Goal: Task Accomplishment & Management: Manage account settings

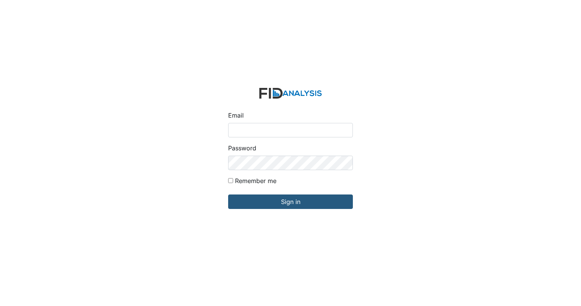
click at [267, 128] on input "Email" at bounding box center [290, 130] width 125 height 14
type input "[EMAIL_ADDRESS][DOMAIN_NAME]"
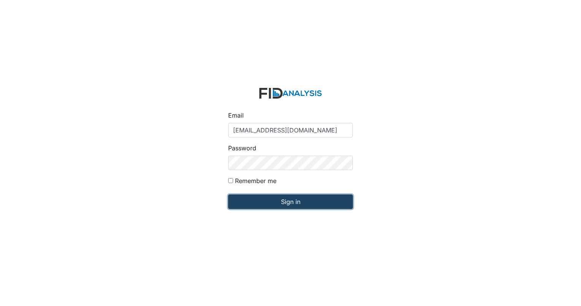
click at [304, 205] on input "Sign in" at bounding box center [290, 201] width 125 height 14
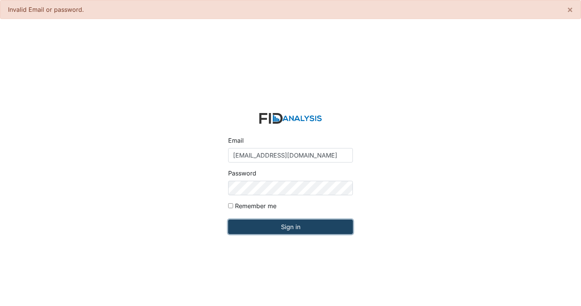
click at [293, 227] on input "Sign in" at bounding box center [290, 227] width 125 height 14
click at [326, 228] on input "Sign in" at bounding box center [290, 227] width 125 height 14
click at [274, 229] on input "Sign in" at bounding box center [290, 227] width 125 height 14
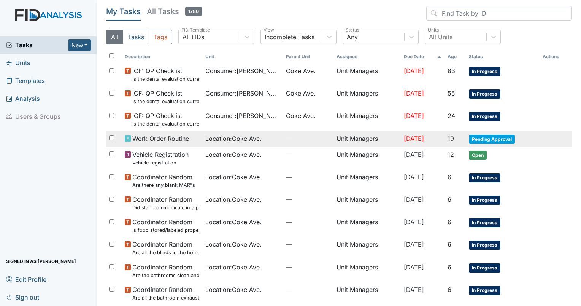
click at [505, 137] on span "Pending Approval" at bounding box center [492, 139] width 46 height 9
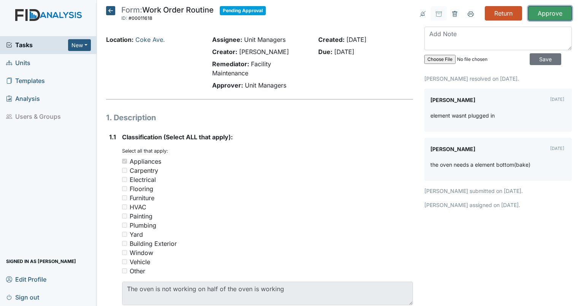
click at [545, 14] on input "Approve" at bounding box center [551, 13] width 44 height 14
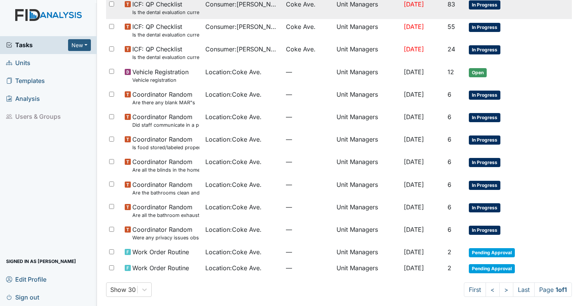
scroll to position [94, 0]
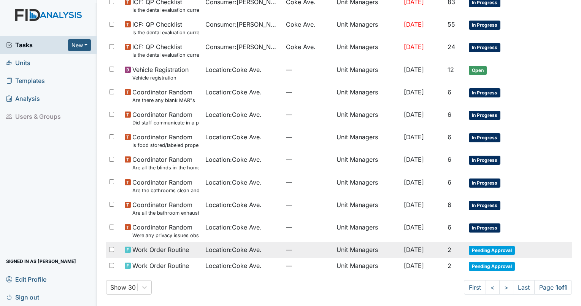
click at [366, 250] on td "Unit Managers" at bounding box center [367, 250] width 67 height 16
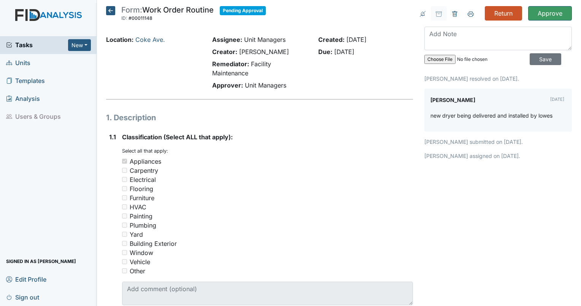
click at [111, 8] on icon at bounding box center [110, 10] width 9 height 9
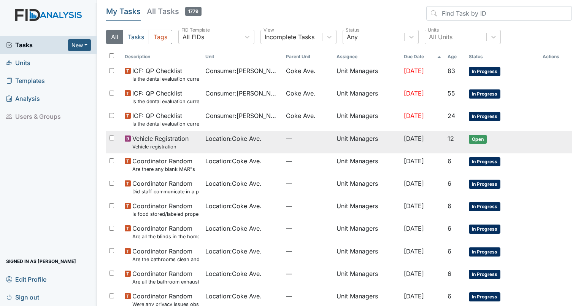
scroll to position [69, 0]
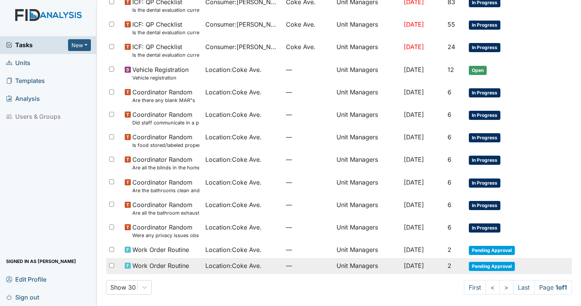
click at [266, 261] on div "Location : Coke Ave." at bounding box center [242, 265] width 75 height 9
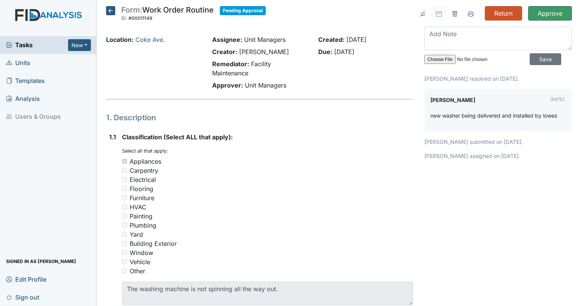
click at [109, 7] on icon at bounding box center [110, 10] width 9 height 9
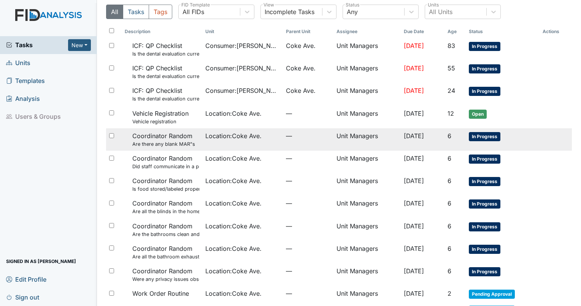
scroll to position [69, 0]
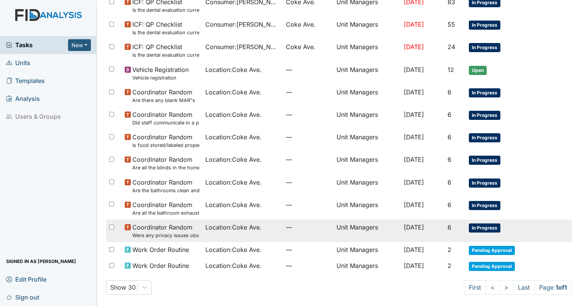
click at [190, 240] on td "Coordinator Random Were any privacy issues observed?" at bounding box center [162, 231] width 81 height 22
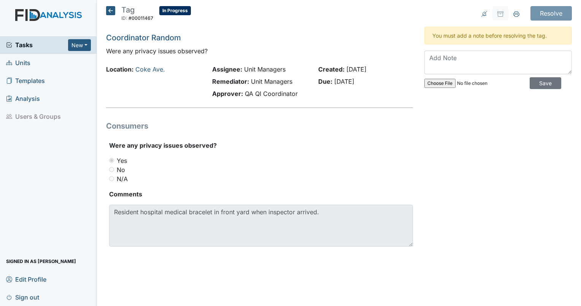
click at [113, 11] on icon at bounding box center [110, 10] width 9 height 9
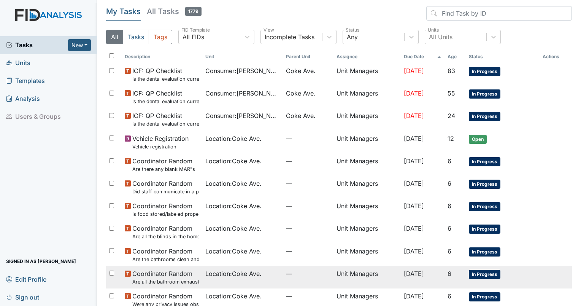
click at [170, 271] on span "Coordinator Random Are all the bathroom exhaust fan covers clean and dust free?" at bounding box center [165, 277] width 67 height 16
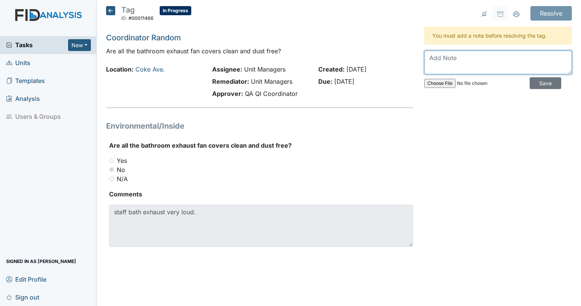
click at [442, 59] on textarea at bounding box center [499, 63] width 148 height 24
click at [113, 11] on icon at bounding box center [110, 10] width 9 height 9
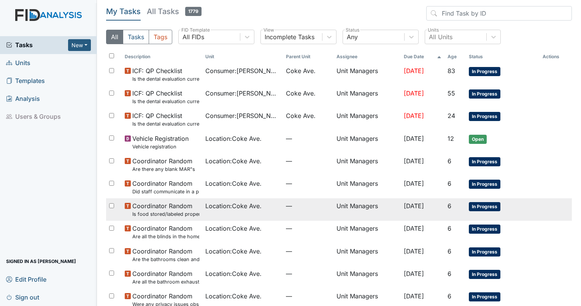
click at [262, 207] on div "Location : Coke Ave." at bounding box center [242, 205] width 75 height 9
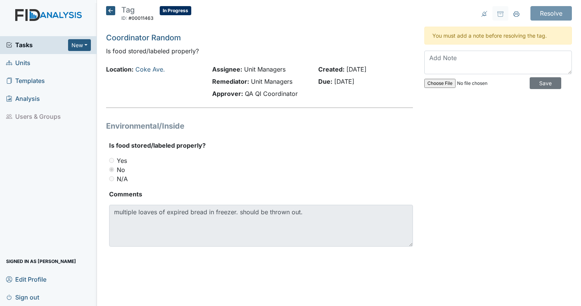
click at [110, 15] on h5 "Tag ID: #00011463 In Progress Autosaving..." at bounding box center [148, 14] width 85 height 17
click at [111, 10] on icon at bounding box center [110, 10] width 9 height 9
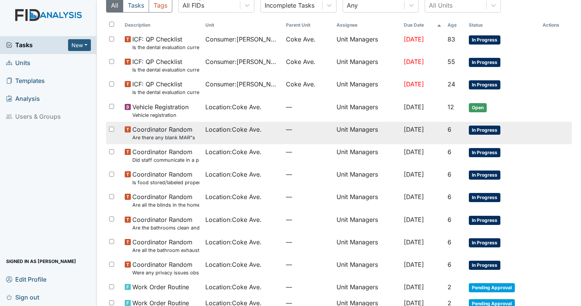
scroll to position [69, 0]
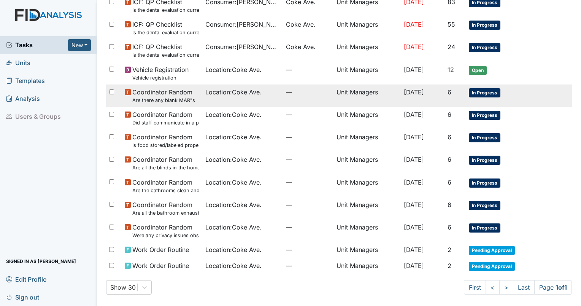
click at [179, 99] on small "Are there any blank MAR"s" at bounding box center [163, 100] width 63 height 7
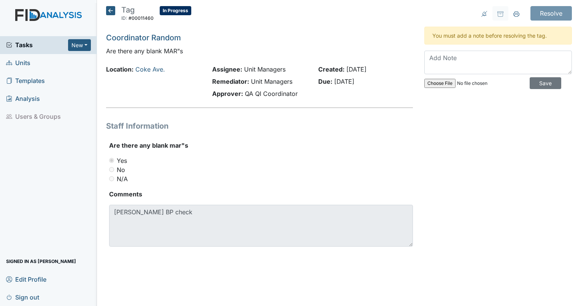
click at [110, 11] on icon at bounding box center [110, 10] width 9 height 9
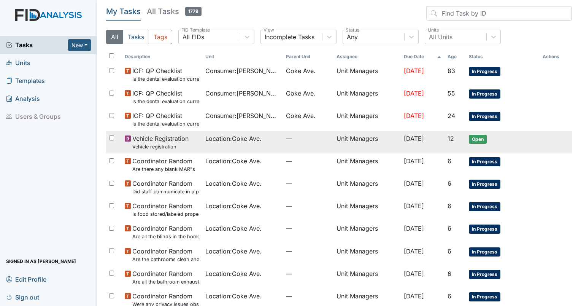
click at [202, 134] on td "Location : Coke Ave." at bounding box center [242, 142] width 81 height 22
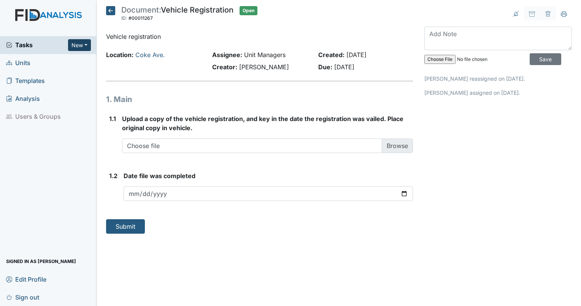
click at [76, 41] on button "New" at bounding box center [79, 45] width 23 height 12
click at [110, 7] on icon at bounding box center [110, 10] width 9 height 9
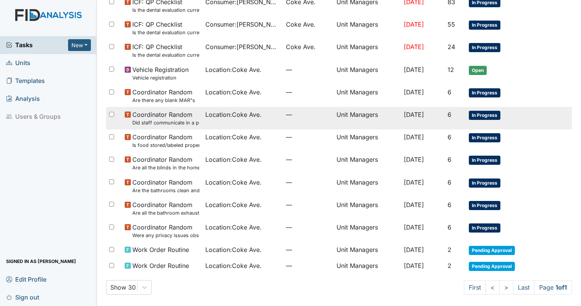
scroll to position [31, 0]
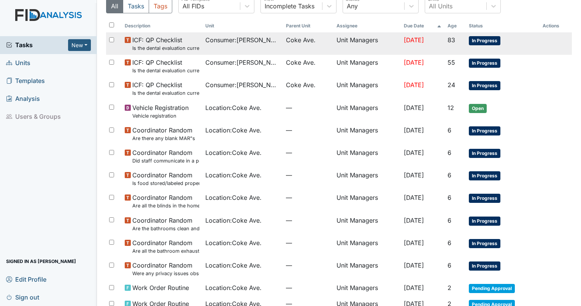
click at [181, 43] on span "ICF: QP Checklist Is the dental evaluation current? (document the date, oral ra…" at bounding box center [165, 43] width 67 height 16
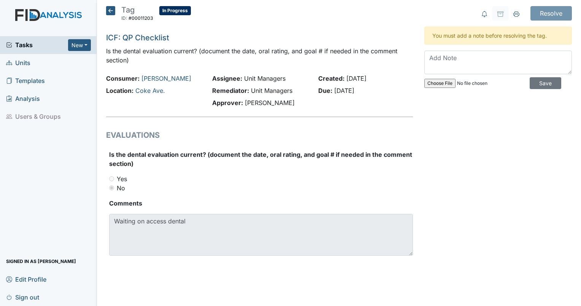
click at [113, 11] on icon at bounding box center [110, 10] width 9 height 9
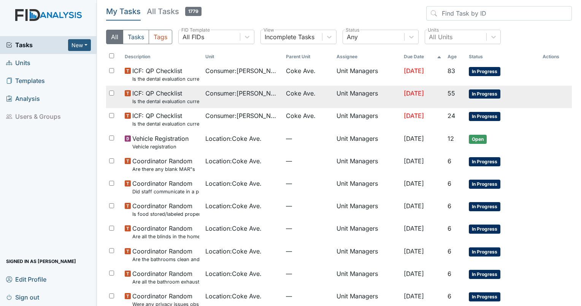
click at [168, 98] on small "Is the dental evaluation current? (document the date, oral rating, and goal # i…" at bounding box center [165, 101] width 67 height 7
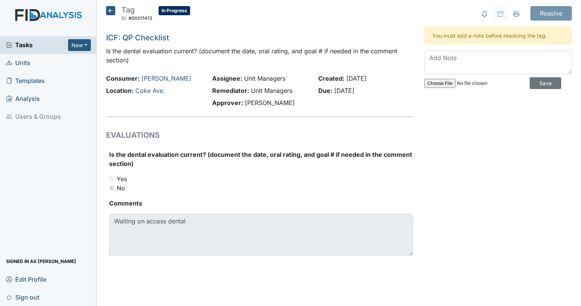
click at [108, 11] on icon at bounding box center [110, 10] width 9 height 9
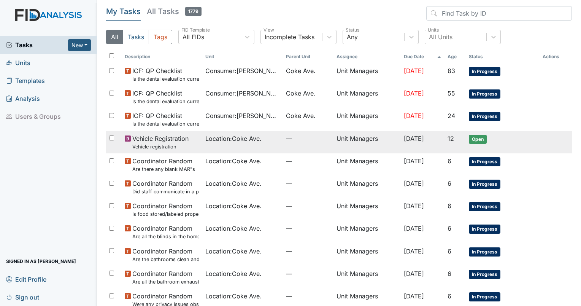
click at [250, 136] on span "Location : [GEOGRAPHIC_DATA]." at bounding box center [233, 138] width 56 height 9
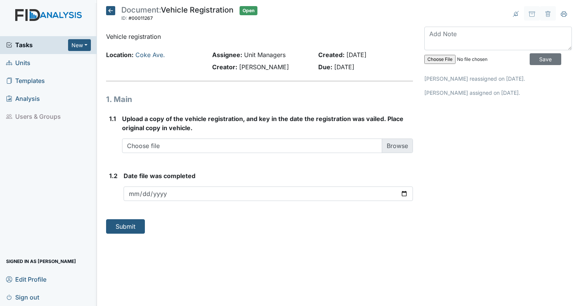
click at [113, 8] on icon at bounding box center [110, 10] width 9 height 9
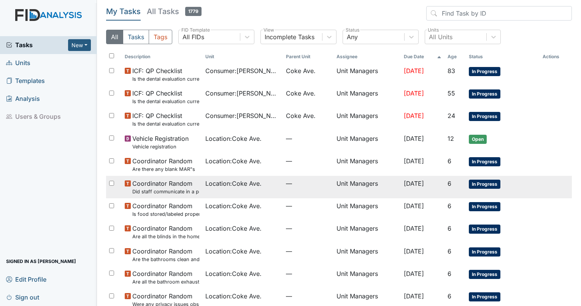
click at [212, 182] on span "Location : Coke Ave." at bounding box center [233, 183] width 56 height 9
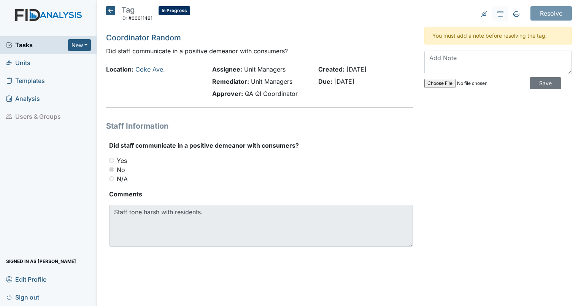
click at [110, 9] on icon at bounding box center [110, 10] width 9 height 9
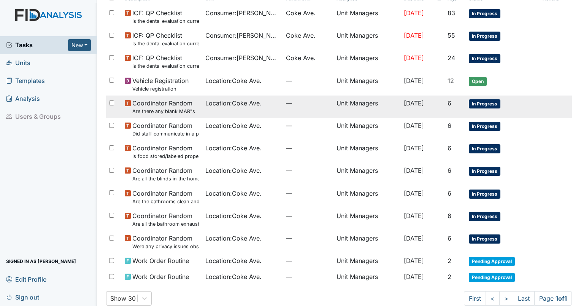
scroll to position [69, 0]
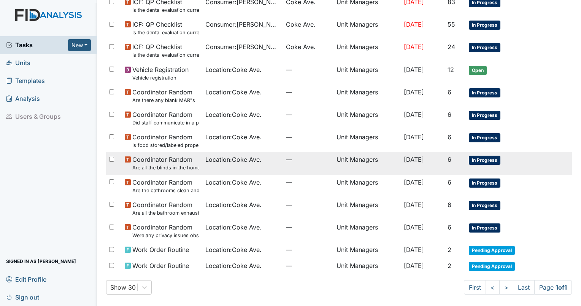
click at [167, 170] on small "Are all the blinds in the home operational and clean?" at bounding box center [165, 167] width 67 height 7
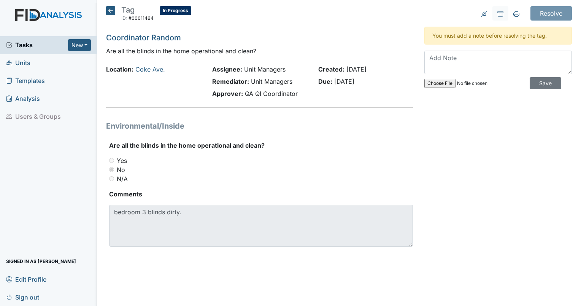
click at [113, 11] on icon at bounding box center [110, 10] width 9 height 9
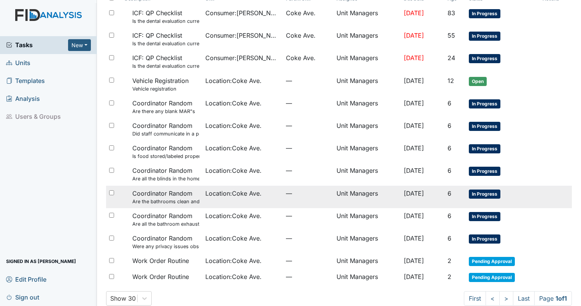
scroll to position [69, 0]
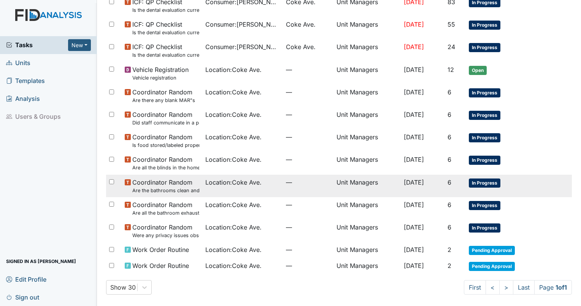
click at [212, 225] on span "Location : Coke Ave." at bounding box center [233, 227] width 56 height 9
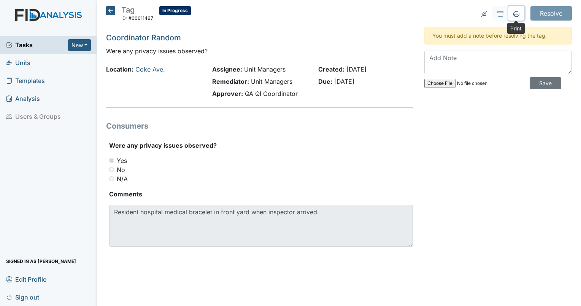
click at [519, 10] on button at bounding box center [517, 13] width 16 height 14
click at [109, 14] on icon at bounding box center [110, 10] width 9 height 9
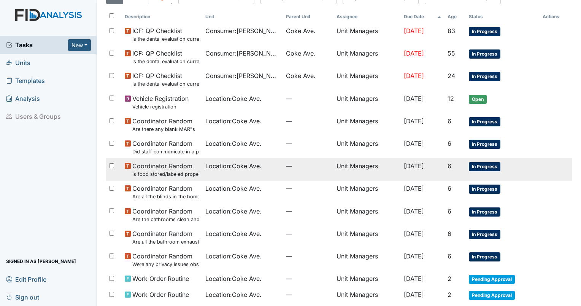
scroll to position [69, 0]
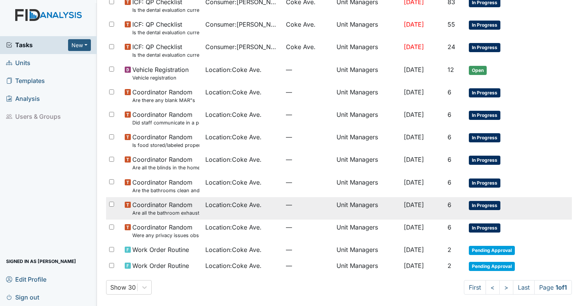
click at [164, 213] on small "Are all the bathroom exhaust fan covers clean and dust free?" at bounding box center [165, 212] width 67 height 7
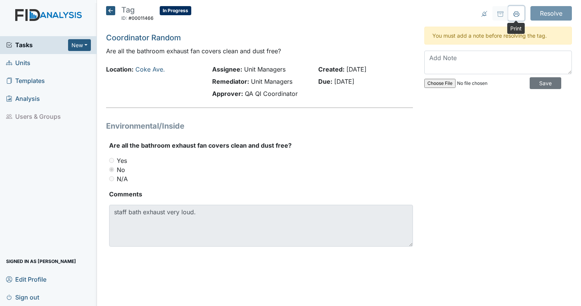
click at [516, 13] on icon at bounding box center [517, 14] width 6 height 6
click at [113, 9] on icon at bounding box center [110, 10] width 9 height 9
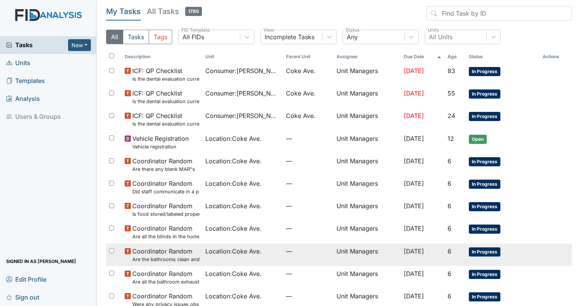
click at [178, 249] on span "Coordinator Random Are the bathrooms clean and in good repair?" at bounding box center [165, 255] width 67 height 16
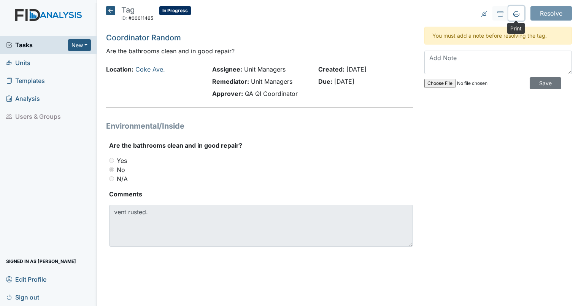
click at [516, 19] on button at bounding box center [517, 13] width 16 height 14
click at [108, 7] on icon at bounding box center [110, 10] width 9 height 9
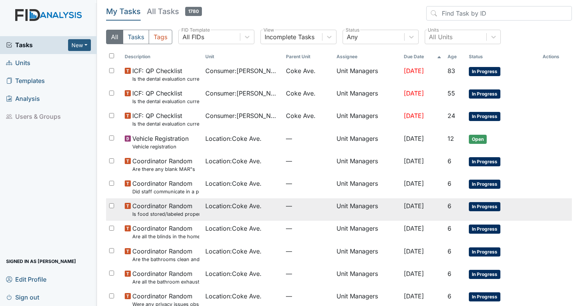
scroll to position [38, 0]
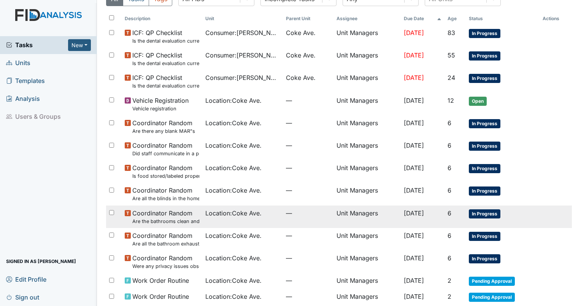
click at [158, 217] on span "Coordinator Random Are the bathrooms clean and in good repair?" at bounding box center [165, 217] width 67 height 16
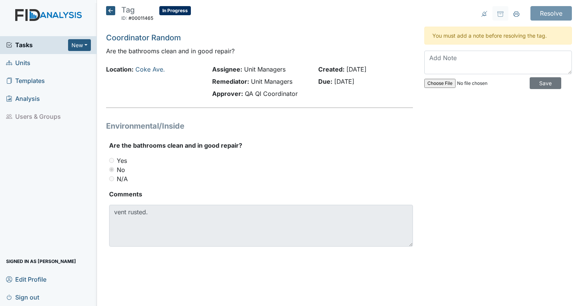
click at [113, 8] on icon at bounding box center [110, 10] width 9 height 9
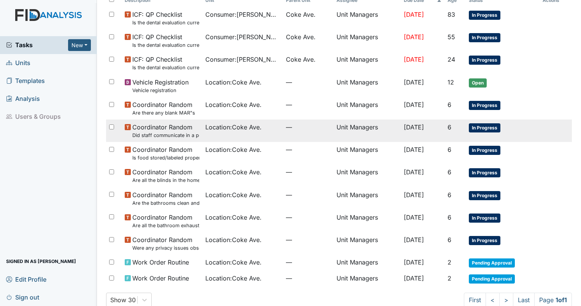
scroll to position [69, 0]
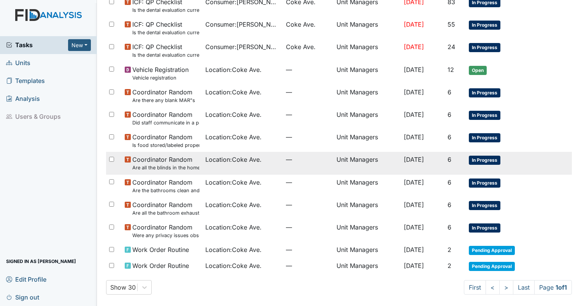
click at [153, 163] on span "Coordinator Random Are all the blinds in the home operational and clean?" at bounding box center [165, 163] width 67 height 16
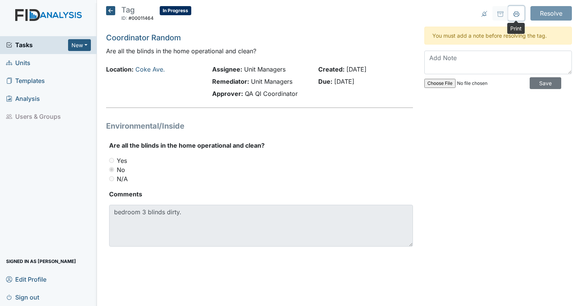
click at [519, 12] on icon at bounding box center [517, 14] width 6 height 6
click at [111, 11] on icon at bounding box center [110, 10] width 9 height 9
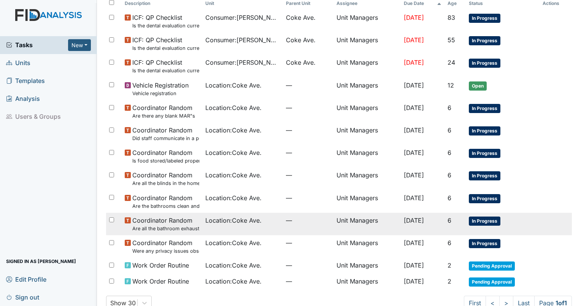
scroll to position [69, 0]
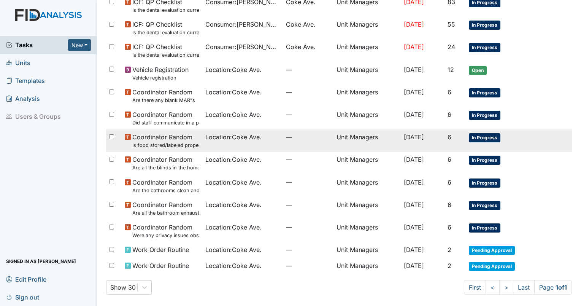
click at [194, 143] on small "Is food stored/labeled properly?" at bounding box center [165, 145] width 67 height 7
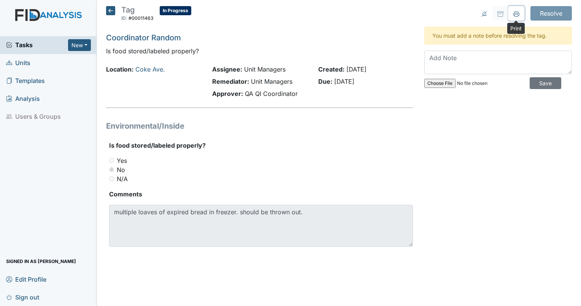
click at [518, 11] on icon at bounding box center [517, 14] width 6 height 6
click at [110, 13] on icon at bounding box center [110, 10] width 9 height 9
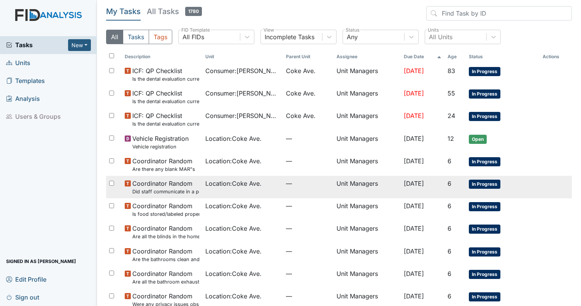
scroll to position [69, 0]
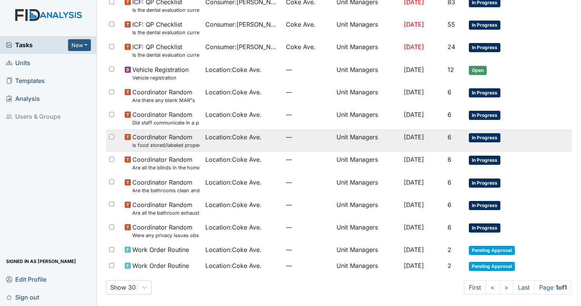
click at [180, 138] on span "Coordinator Random Is food stored/labeled properly?" at bounding box center [165, 140] width 67 height 16
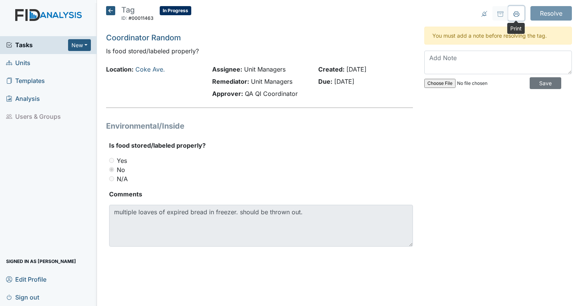
click at [517, 11] on icon at bounding box center [517, 13] width 6 height 4
click at [113, 12] on icon at bounding box center [110, 10] width 9 height 9
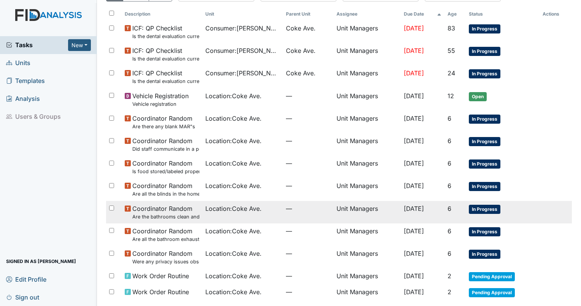
scroll to position [31, 0]
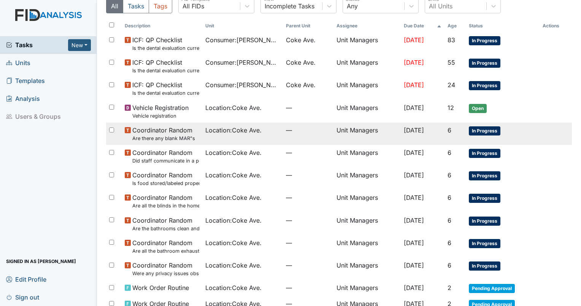
click at [320, 131] on td "—" at bounding box center [308, 134] width 51 height 22
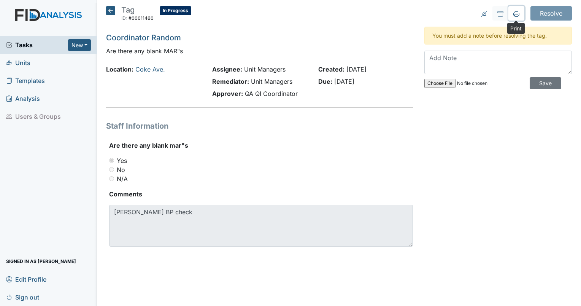
drag, startPoint x: 519, startPoint y: 12, endPoint x: 53, endPoint y: 265, distance: 529.5
click at [519, 12] on icon at bounding box center [517, 14] width 6 height 6
click at [113, 8] on icon at bounding box center [110, 10] width 9 height 9
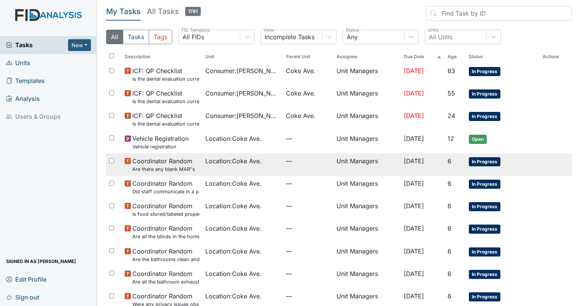
click at [307, 171] on td "—" at bounding box center [308, 164] width 51 height 22
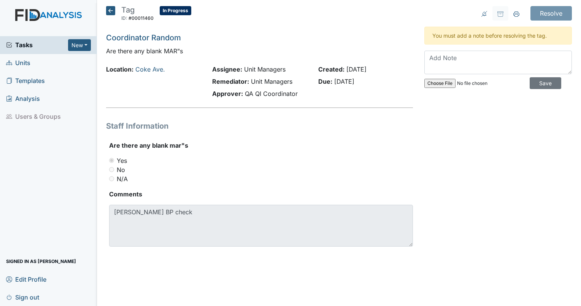
click at [113, 12] on icon at bounding box center [110, 10] width 9 height 9
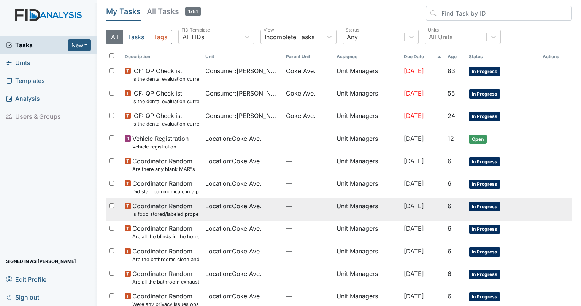
click at [420, 211] on td "[DATE]" at bounding box center [423, 209] width 44 height 22
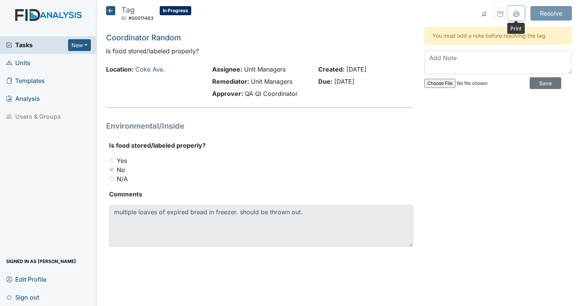
click at [516, 15] on icon at bounding box center [517, 14] width 6 height 6
click at [109, 6] on icon at bounding box center [110, 10] width 9 height 9
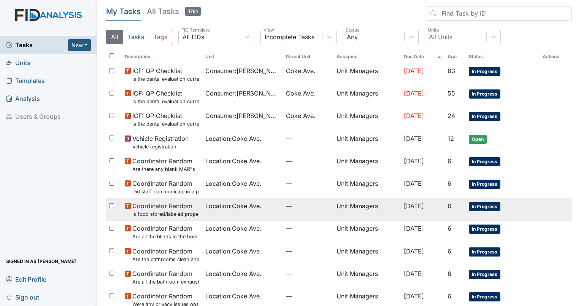
click at [404, 210] on td "[DATE]" at bounding box center [423, 209] width 44 height 22
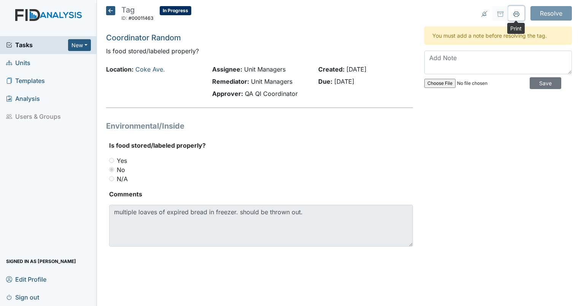
click at [520, 16] on button at bounding box center [517, 13] width 16 height 14
click at [112, 12] on icon at bounding box center [110, 10] width 9 height 9
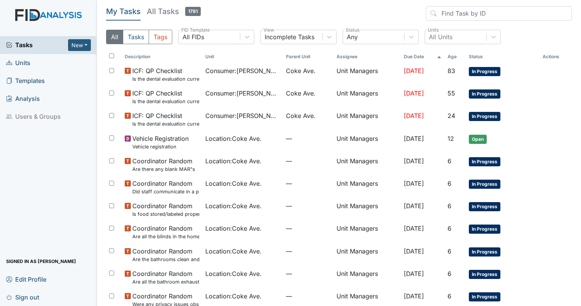
click at [23, 62] on span "Units" at bounding box center [18, 63] width 24 height 12
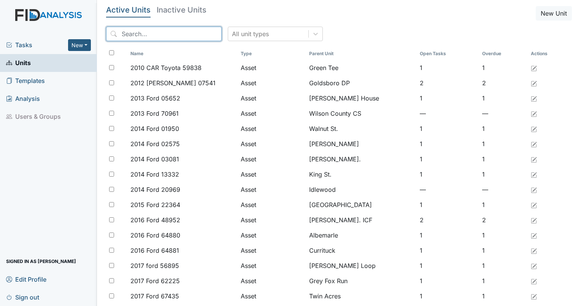
click at [149, 32] on input "search" at bounding box center [164, 34] width 116 height 14
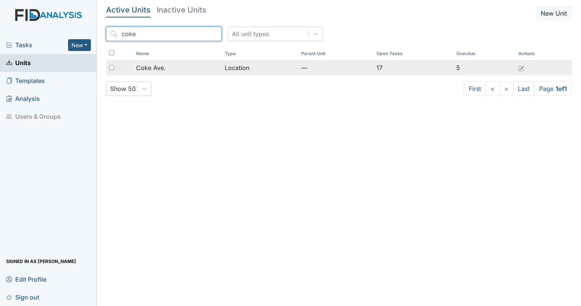
type input "coke"
click at [180, 64] on div "Coke Ave." at bounding box center [177, 67] width 83 height 9
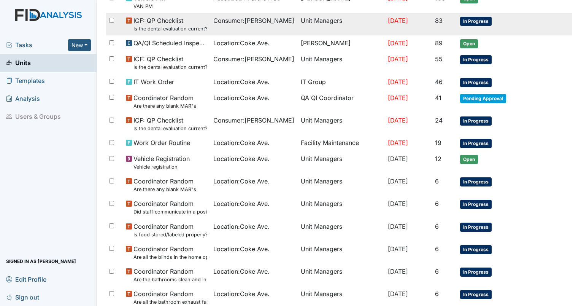
scroll to position [114, 0]
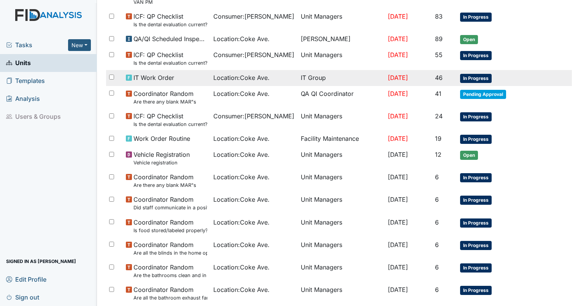
click at [457, 81] on td "46" at bounding box center [444, 78] width 25 height 16
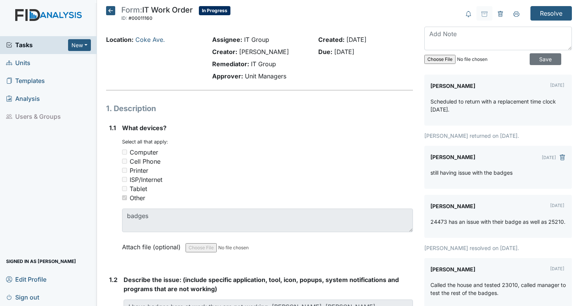
click at [377, 78] on div "Created: Aug 27, 2025 Due: Sep 11, 2025" at bounding box center [366, 59] width 106 height 49
click at [113, 11] on icon at bounding box center [110, 10] width 9 height 9
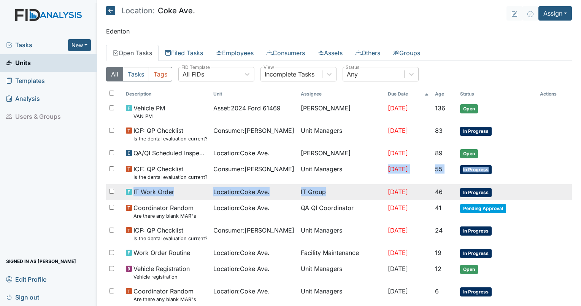
drag, startPoint x: 361, startPoint y: 163, endPoint x: 363, endPoint y: 192, distance: 29.3
click at [363, 192] on tbody "Vehicle PM VAN PM Asset : 2024 Ford 61469 Aaron Rollins Jun 7, 2025 136 Open IC…" at bounding box center [339, 305] width 466 height 411
click at [363, 192] on td "IT Group" at bounding box center [342, 192] width 88 height 16
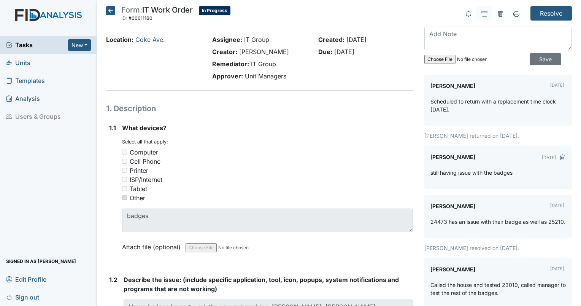
click at [108, 11] on icon at bounding box center [110, 10] width 9 height 9
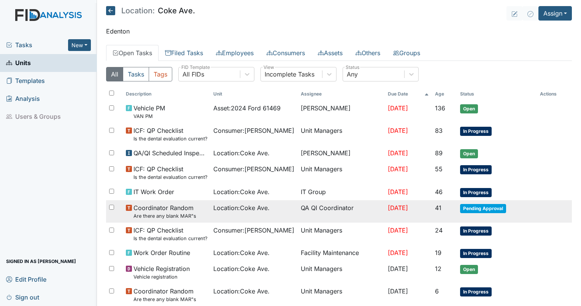
click at [257, 203] on span "Location : Coke Ave." at bounding box center [241, 207] width 56 height 9
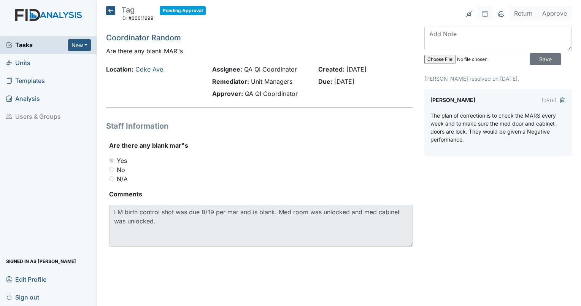
click at [112, 12] on icon at bounding box center [110, 10] width 9 height 9
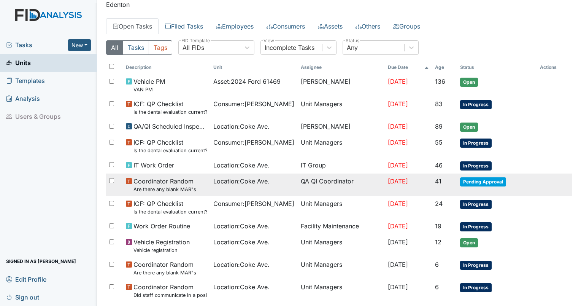
scroll to position [38, 0]
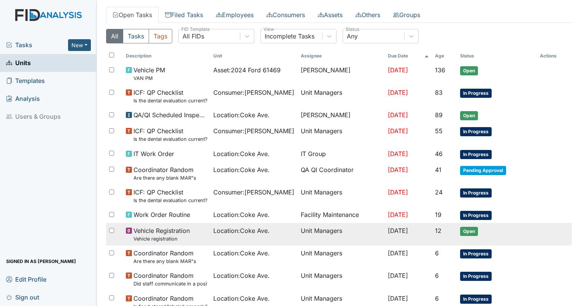
click at [298, 225] on td "Unit Managers" at bounding box center [342, 234] width 88 height 22
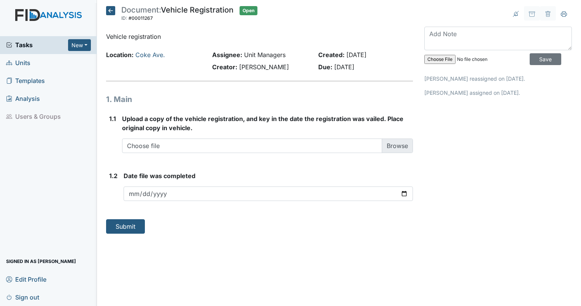
click at [110, 11] on icon at bounding box center [110, 10] width 9 height 9
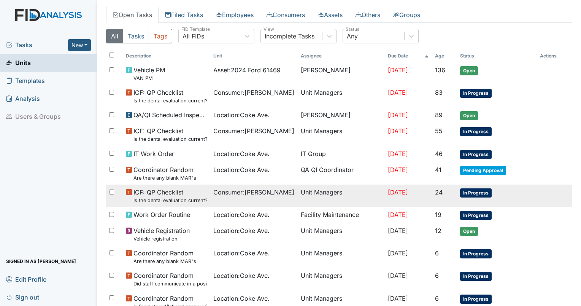
scroll to position [76, 0]
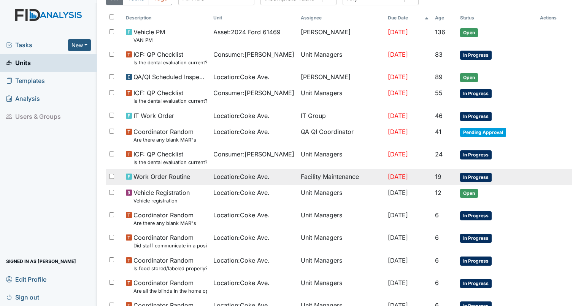
click at [266, 172] on div "Location : Coke Ave." at bounding box center [253, 176] width 81 height 9
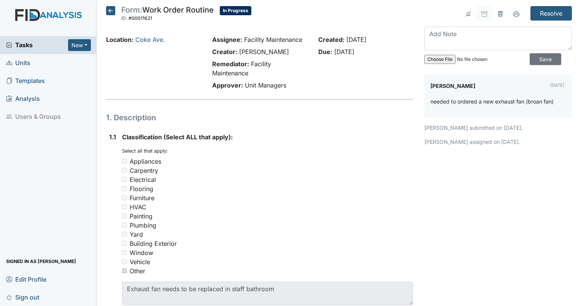
click at [303, 76] on div "Remediator: Facility Maintenance" at bounding box center [259, 68] width 95 height 18
click at [33, 61] on link "Units" at bounding box center [48, 63] width 97 height 18
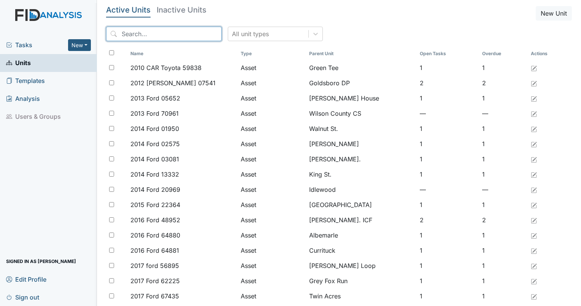
click at [148, 37] on input "search" at bounding box center [164, 34] width 116 height 14
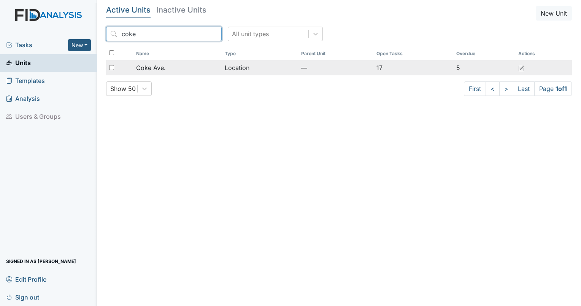
type input "coke"
click at [172, 68] on div "Coke Ave." at bounding box center [177, 67] width 83 height 9
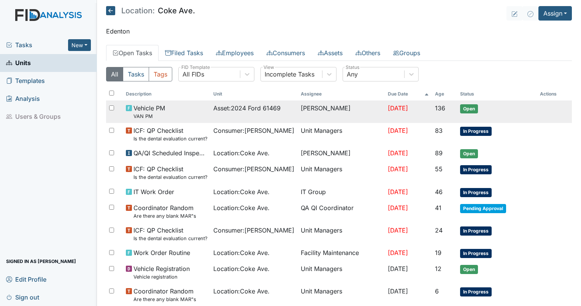
click at [202, 107] on div "Vehicle PM VAN PM" at bounding box center [166, 111] width 81 height 16
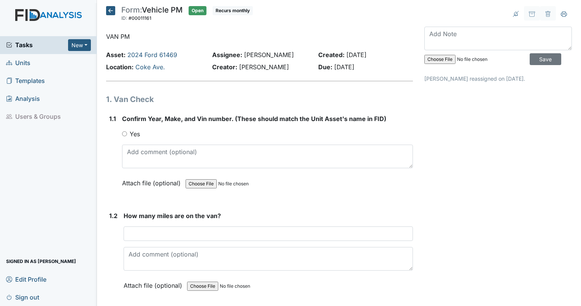
click at [111, 7] on icon at bounding box center [110, 10] width 9 height 9
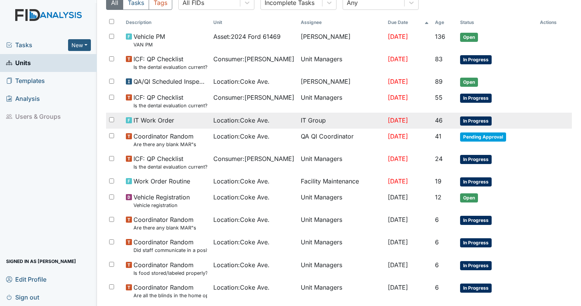
scroll to position [76, 0]
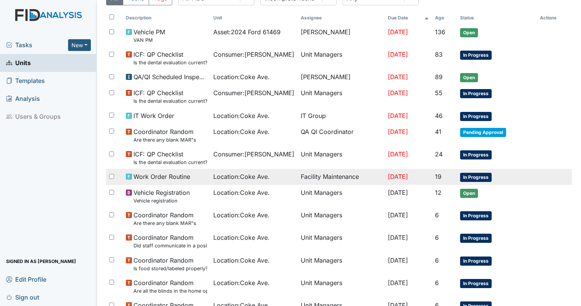
click at [253, 173] on span "Location : [GEOGRAPHIC_DATA]." at bounding box center [241, 176] width 56 height 9
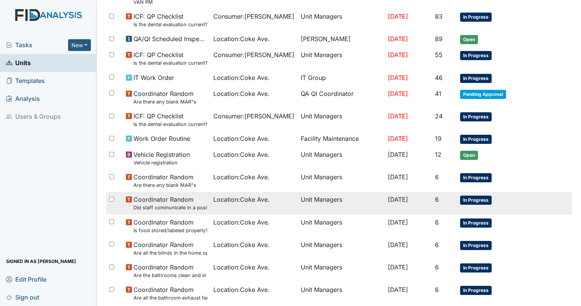
scroll to position [228, 0]
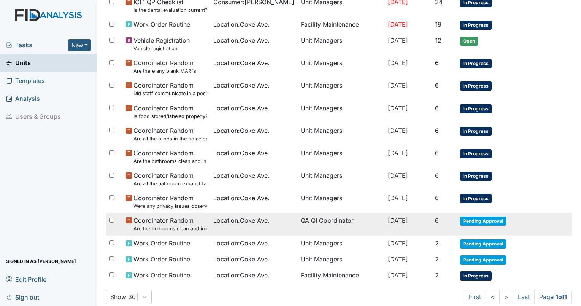
click at [264, 216] on span "Location : Coke Ave." at bounding box center [241, 220] width 56 height 9
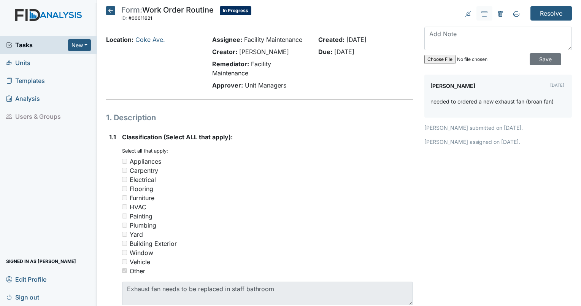
click at [110, 11] on icon at bounding box center [110, 10] width 9 height 9
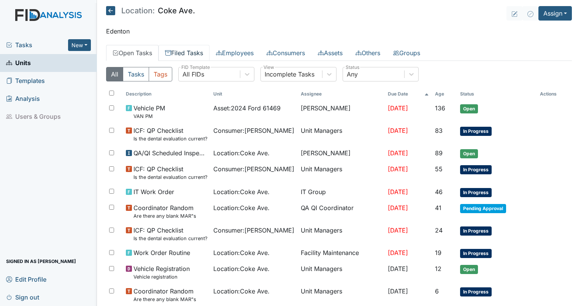
click at [182, 54] on link "Filed Tasks" at bounding box center [184, 53] width 51 height 16
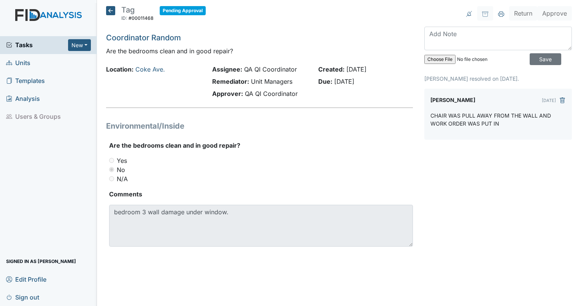
click at [111, 11] on icon at bounding box center [110, 10] width 9 height 9
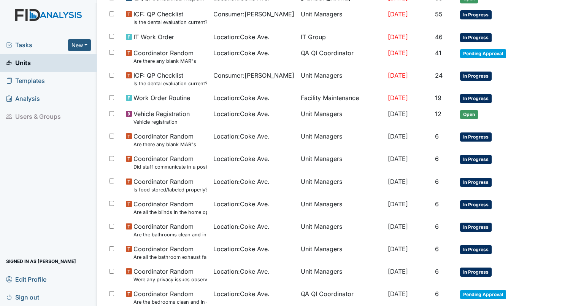
scroll to position [242, 0]
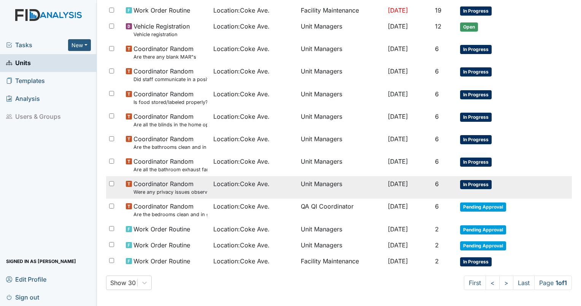
click at [248, 191] on td "Location : [GEOGRAPHIC_DATA]." at bounding box center [254, 187] width 88 height 22
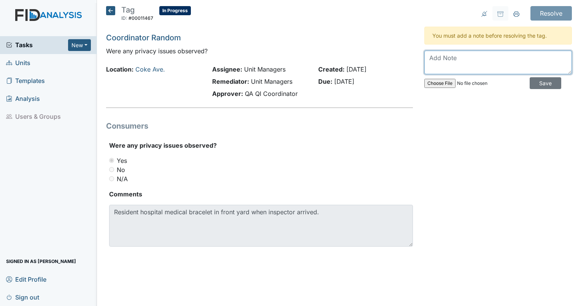
click at [435, 70] on textarea at bounding box center [499, 63] width 148 height 24
click at [108, 9] on icon at bounding box center [110, 10] width 9 height 9
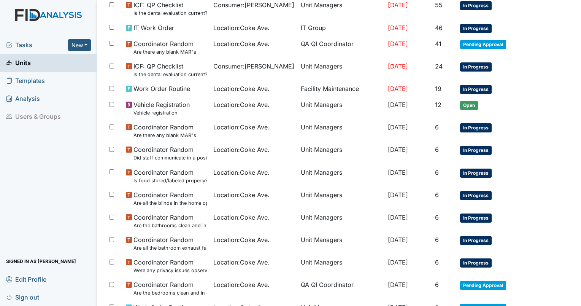
scroll to position [228, 0]
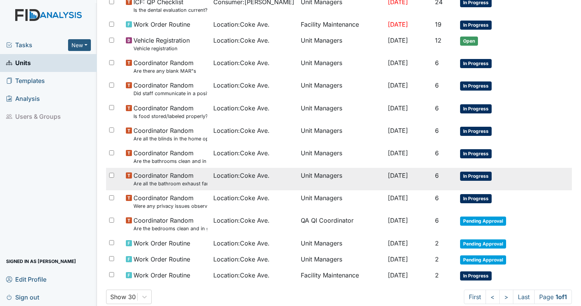
click at [227, 183] on td "Location : Coke Ave." at bounding box center [254, 179] width 88 height 22
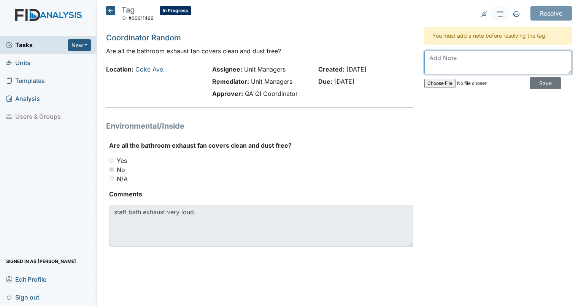
click at [442, 57] on textarea at bounding box center [499, 63] width 148 height 24
click at [422, 84] on div "Resolve Archive Task × Are you sure you want to archive this task? It will appe…" at bounding box center [498, 135] width 159 height 259
click at [463, 54] on textarea "work or" at bounding box center [499, 63] width 148 height 24
type textarea "work order was put in on sept.29th"
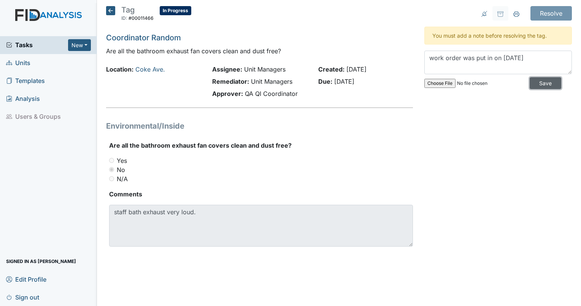
click at [545, 82] on input "Save" at bounding box center [546, 83] width 32 height 12
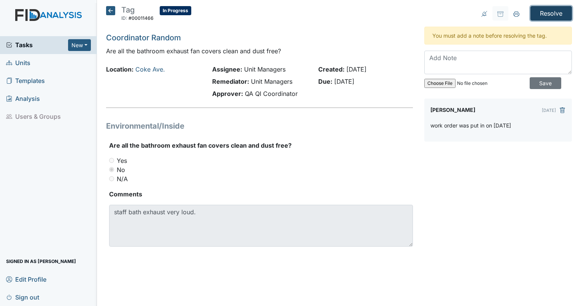
click at [552, 14] on input "Resolve" at bounding box center [551, 13] width 41 height 14
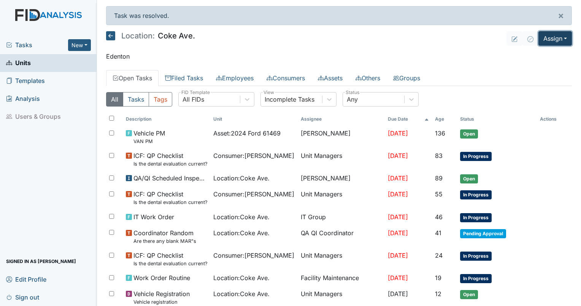
click at [543, 37] on button "Assign" at bounding box center [555, 38] width 33 height 14
click at [544, 67] on link "Assign Inspection" at bounding box center [538, 68] width 68 height 12
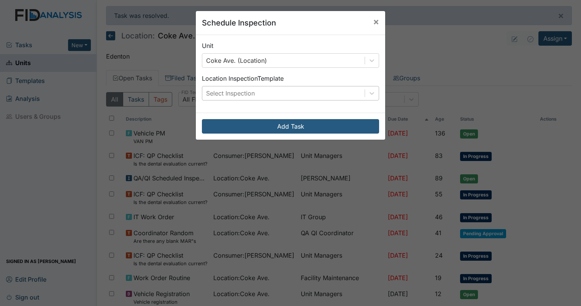
click at [291, 92] on div "Select Inspection" at bounding box center [283, 93] width 162 height 14
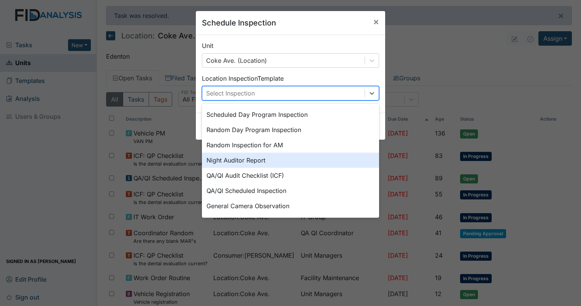
scroll to position [55, 0]
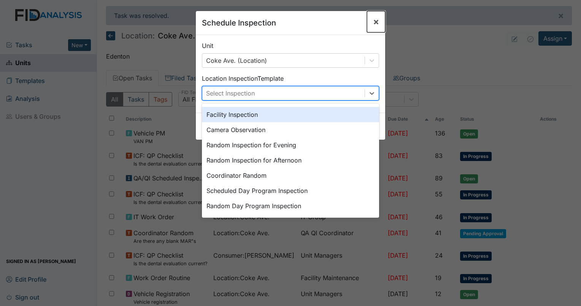
click at [374, 24] on span "×" at bounding box center [376, 21] width 6 height 11
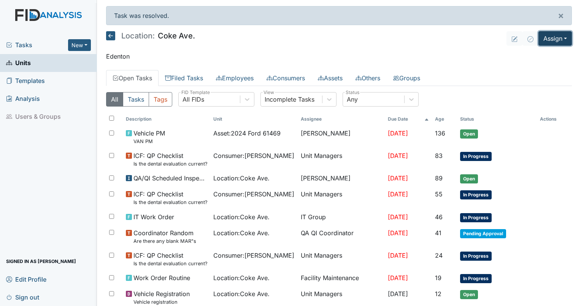
click at [551, 39] on button "Assign" at bounding box center [555, 38] width 33 height 14
click at [541, 62] on link "Assign Inspection" at bounding box center [538, 68] width 68 height 12
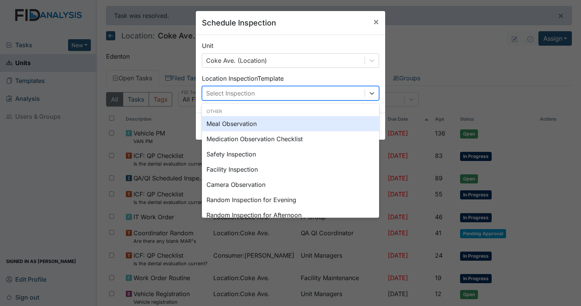
click at [287, 96] on div "Select Inspection" at bounding box center [283, 93] width 162 height 14
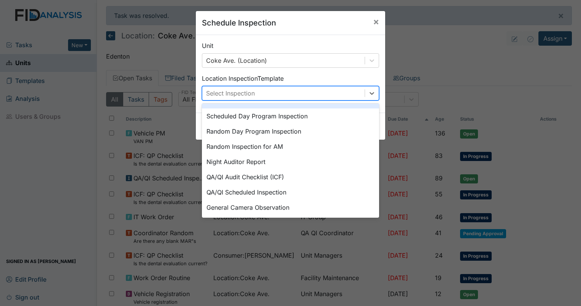
scroll to position [131, 0]
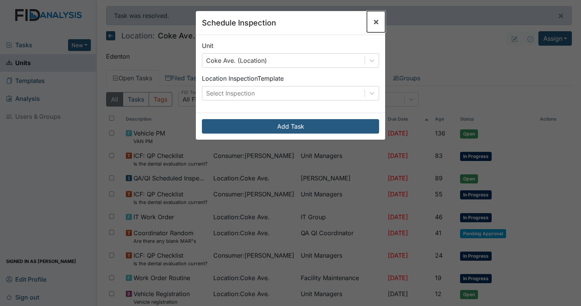
click at [376, 22] on span "×" at bounding box center [376, 21] width 6 height 11
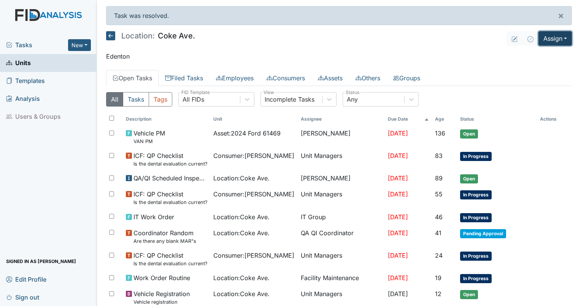
click at [549, 41] on button "Assign" at bounding box center [555, 38] width 33 height 14
click at [536, 57] on link "Assign Form" at bounding box center [538, 55] width 68 height 12
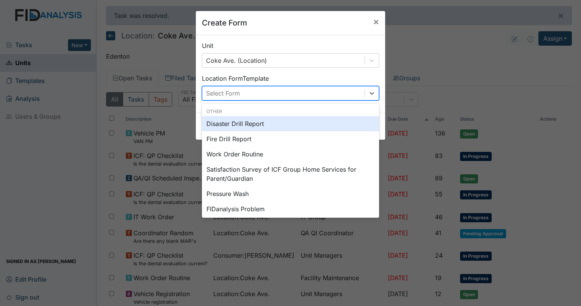
click at [336, 91] on div "Select Form" at bounding box center [283, 93] width 162 height 14
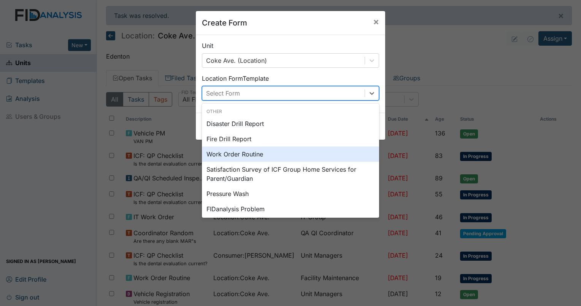
click at [268, 152] on div "Work Order Routine" at bounding box center [290, 153] width 177 height 15
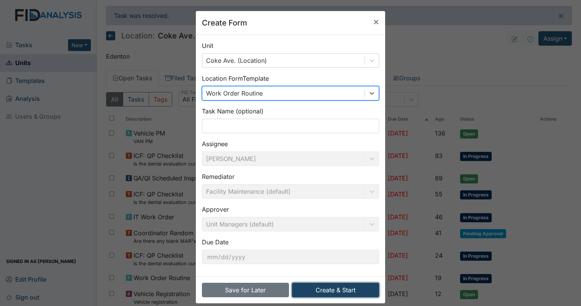
click at [338, 291] on button "Create & Start" at bounding box center [335, 290] width 87 height 14
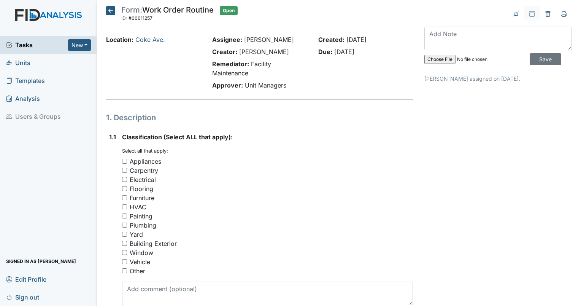
click at [125, 223] on input "Plumbing" at bounding box center [124, 225] width 5 height 5
click at [125, 225] on input "Plumbing" at bounding box center [124, 225] width 5 height 5
checkbox input "true"
drag, startPoint x: 125, startPoint y: 269, endPoint x: 136, endPoint y: 270, distance: 11.1
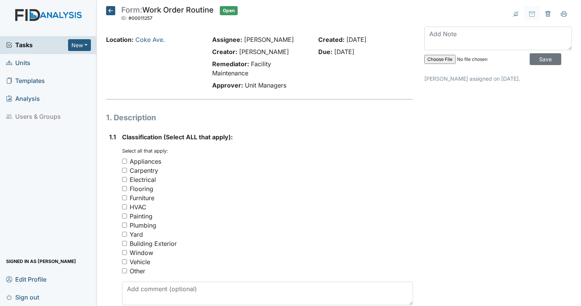
click at [125, 269] on input "Other" at bounding box center [124, 270] width 5 height 5
checkbox input "true"
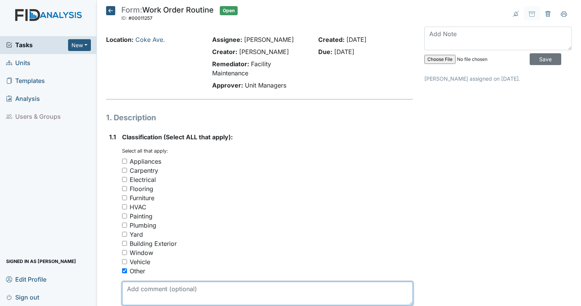
drag, startPoint x: 169, startPoint y: 289, endPoint x: 226, endPoint y: 277, distance: 57.9
click at [175, 288] on textarea at bounding box center [267, 294] width 291 height 24
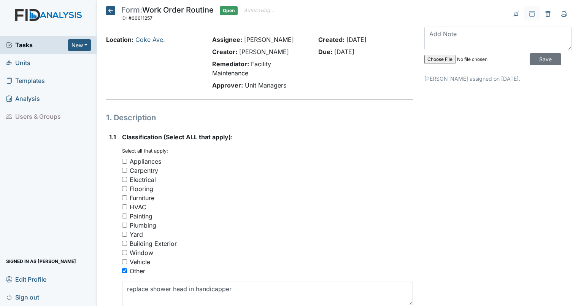
click at [294, 256] on div "Window" at bounding box center [267, 252] width 291 height 9
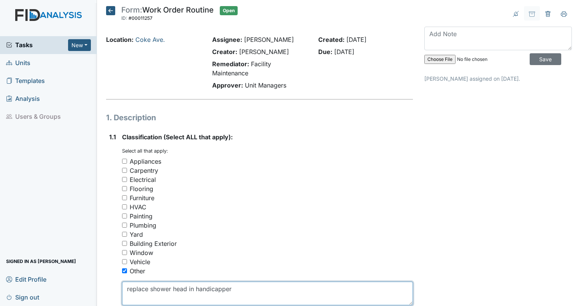
click at [252, 291] on textarea "replace shower head in handicapper" at bounding box center [267, 294] width 291 height 24
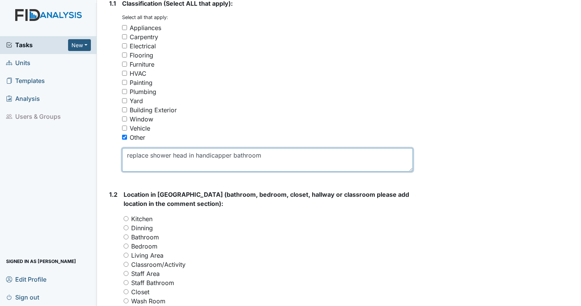
scroll to position [190, 0]
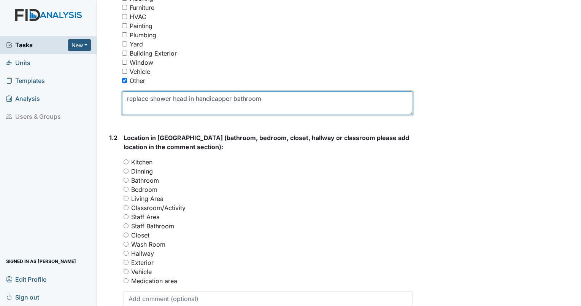
type textarea "replace shower head in handicapper bathroom"
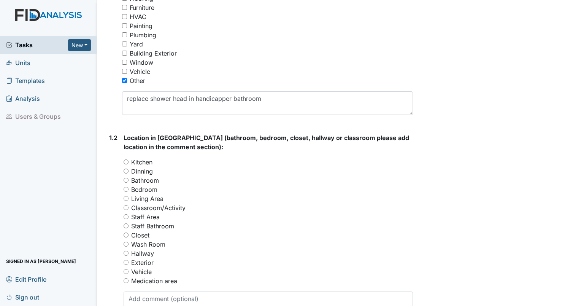
click at [126, 178] on input "Bathroom" at bounding box center [126, 180] width 5 height 5
radio input "true"
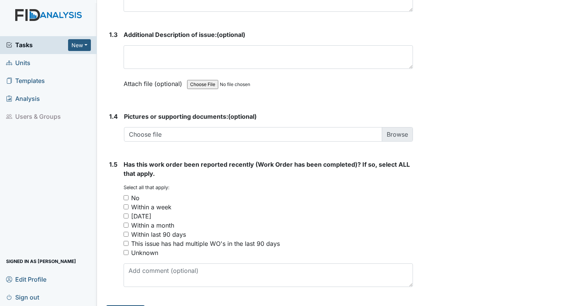
scroll to position [495, 0]
drag, startPoint x: 126, startPoint y: 194, endPoint x: 237, endPoint y: 194, distance: 111.1
click at [127, 194] on input "No" at bounding box center [126, 196] width 5 height 5
checkbox input "true"
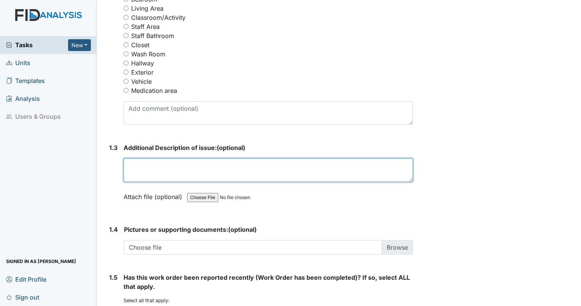
click at [262, 175] on textarea at bounding box center [269, 170] width 290 height 24
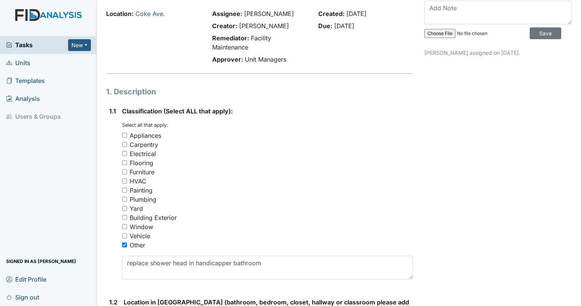
scroll to position [0, 0]
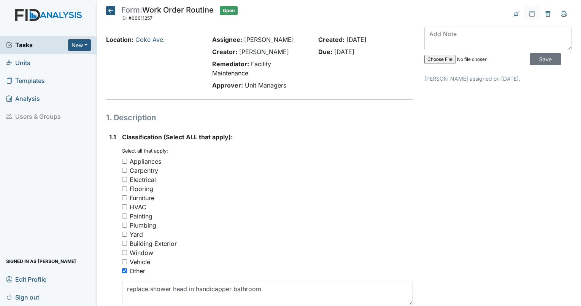
type textarea "water is leaking from the neck of the shower head."
click at [110, 11] on icon at bounding box center [110, 10] width 9 height 9
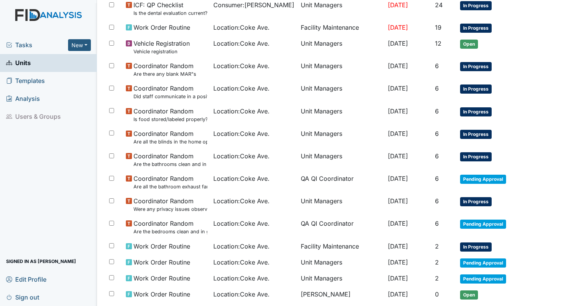
scroll to position [258, 0]
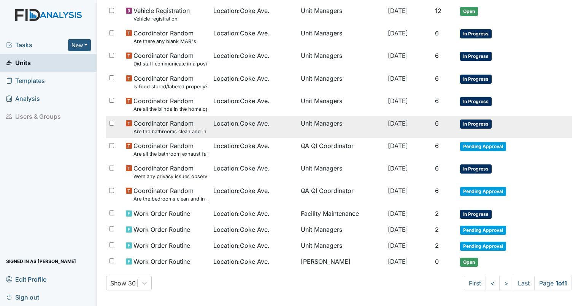
click at [320, 130] on td "Unit Managers" at bounding box center [342, 127] width 88 height 22
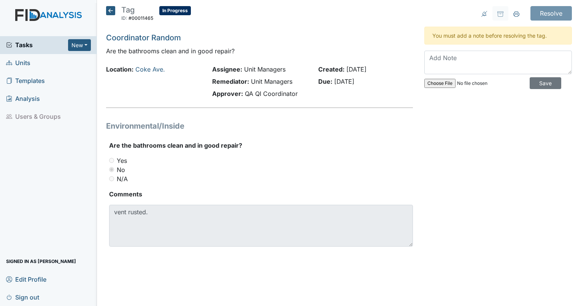
click at [110, 11] on icon at bounding box center [110, 10] width 9 height 9
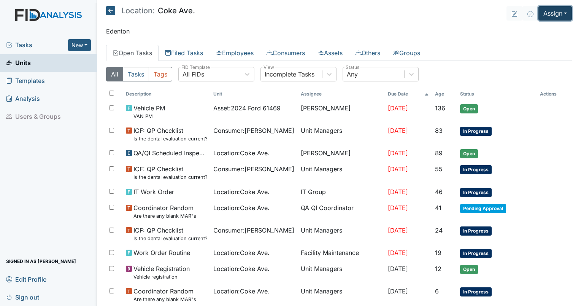
click at [554, 16] on button "Assign" at bounding box center [555, 13] width 33 height 14
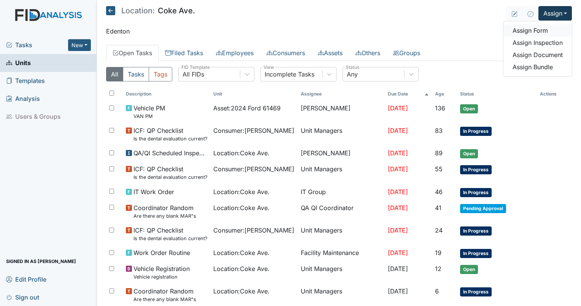
click at [513, 32] on link "Assign Form" at bounding box center [538, 30] width 68 height 12
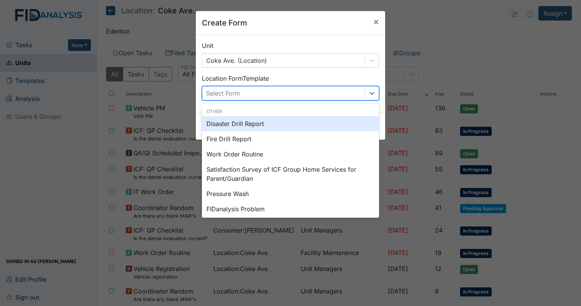
click at [230, 87] on div "Select Form" at bounding box center [283, 93] width 162 height 14
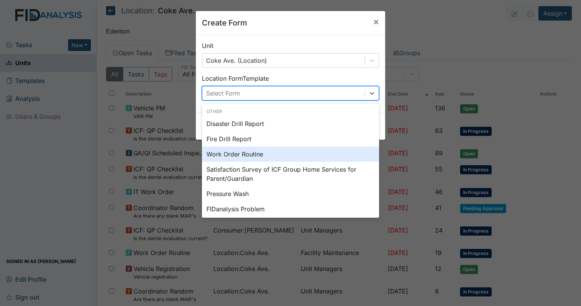
click at [243, 152] on div "Work Order Routine" at bounding box center [290, 153] width 177 height 15
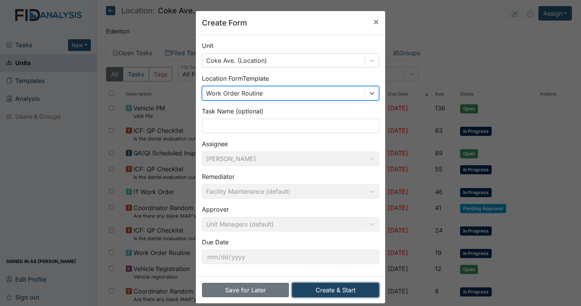
click at [323, 283] on button "Create & Start" at bounding box center [335, 290] width 87 height 14
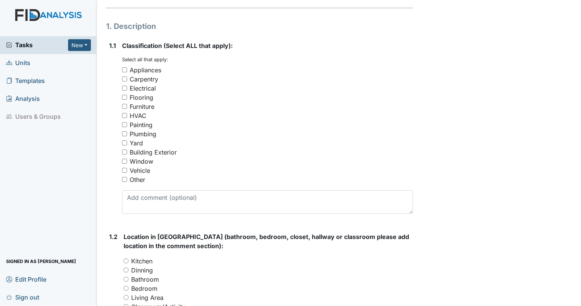
scroll to position [114, 0]
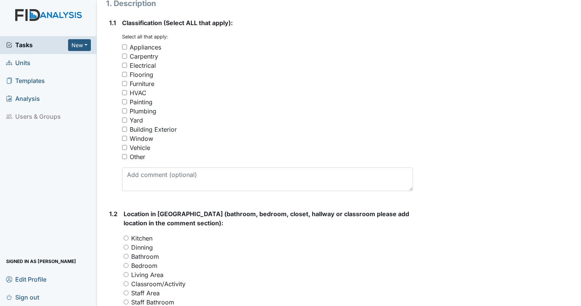
click at [125, 158] on input "Other" at bounding box center [124, 156] width 5 height 5
checkbox input "true"
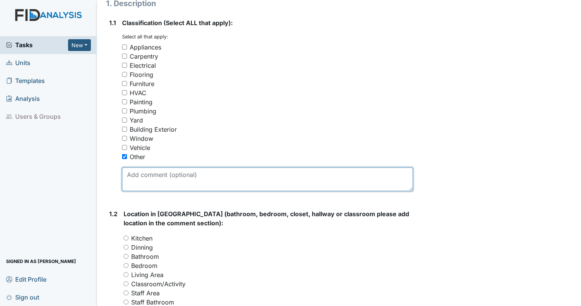
click at [132, 174] on textarea at bounding box center [267, 179] width 291 height 24
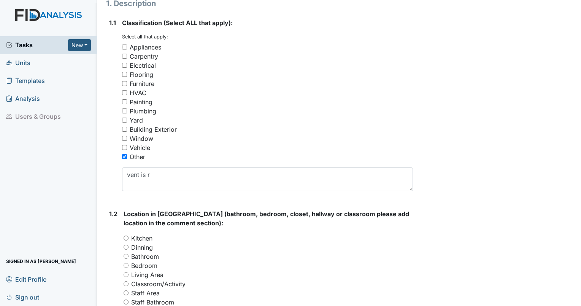
click at [155, 161] on div "Other" at bounding box center [267, 156] width 291 height 9
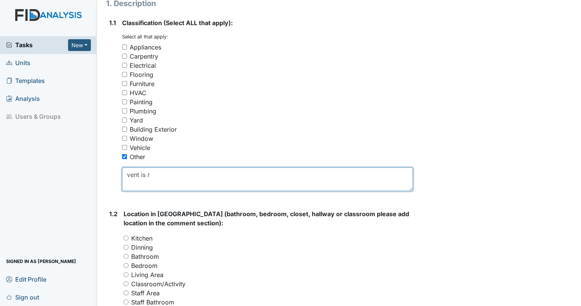
drag, startPoint x: 152, startPoint y: 171, endPoint x: 165, endPoint y: 171, distance: 12.9
click at [156, 170] on textarea "vent is r" at bounding box center [267, 179] width 291 height 24
type textarea "v"
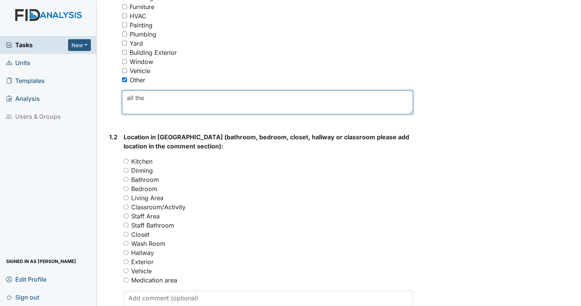
scroll to position [228, 0]
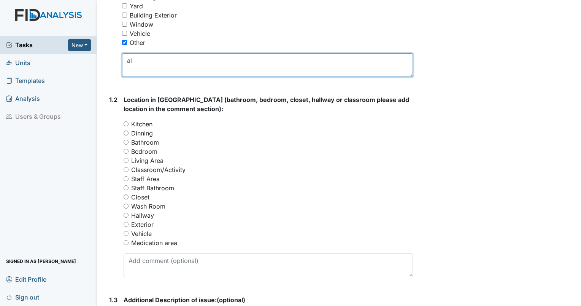
type textarea "a"
type textarea "the vents are rusted out"
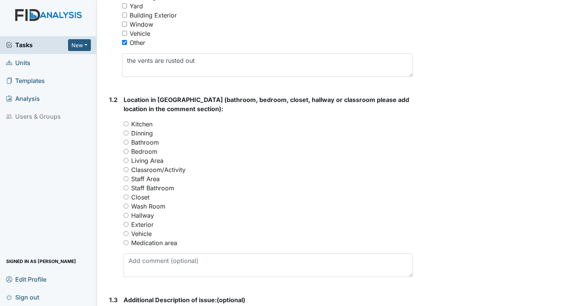
click at [148, 141] on label "Bathroom" at bounding box center [145, 142] width 28 height 9
click at [129, 141] on input "Bathroom" at bounding box center [126, 142] width 5 height 5
radio input "true"
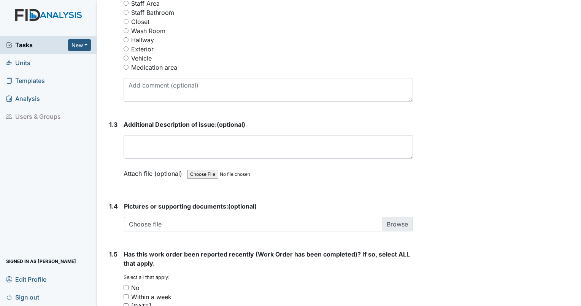
scroll to position [419, 0]
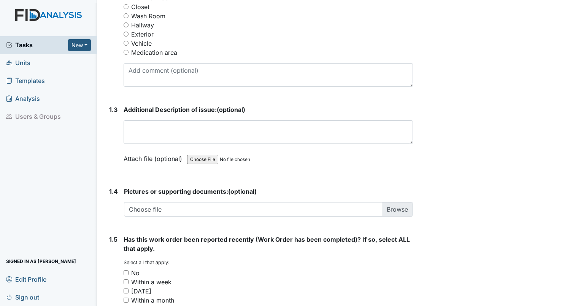
click at [126, 271] on input "No" at bounding box center [126, 272] width 5 height 5
checkbox input "true"
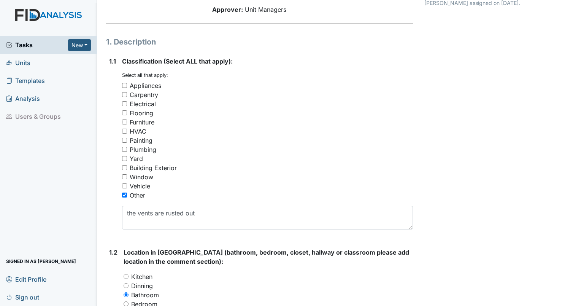
scroll to position [76, 0]
click at [20, 59] on span "Units" at bounding box center [18, 63] width 24 height 12
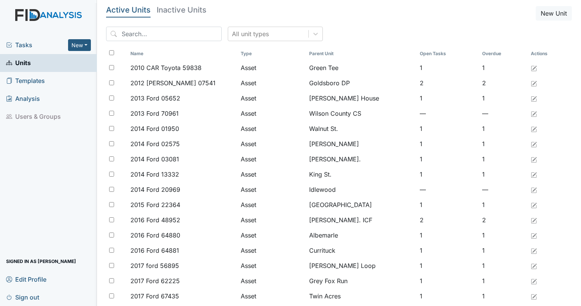
click at [43, 43] on span "Tasks" at bounding box center [37, 44] width 62 height 9
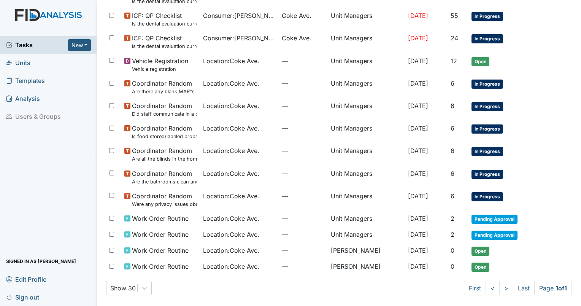
scroll to position [78, 0]
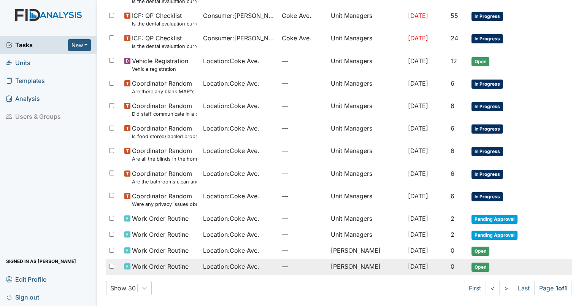
click at [376, 261] on td "Ericka Holley" at bounding box center [366, 267] width 77 height 16
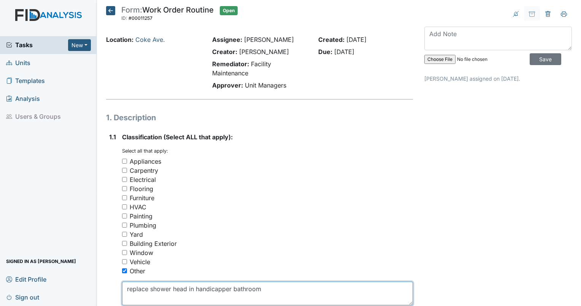
click at [230, 288] on textarea "replace shower head in handicapper bathroom" at bounding box center [267, 294] width 291 height 24
click at [231, 287] on textarea "replace shower head in handicapper bathroom" at bounding box center [267, 294] width 291 height 24
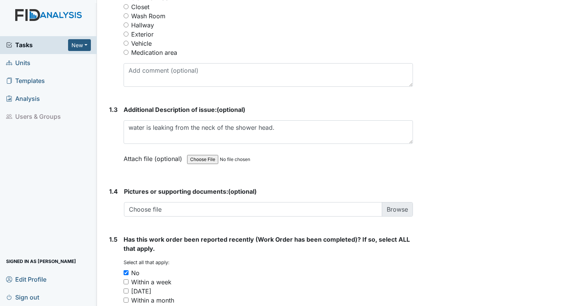
scroll to position [512, 0]
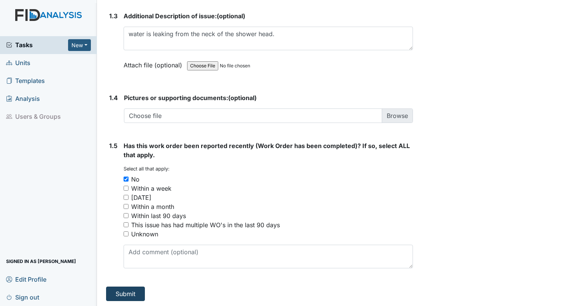
type textarea "replace shower head in handicap bathroom"
click at [136, 291] on button "Submit" at bounding box center [125, 294] width 39 height 14
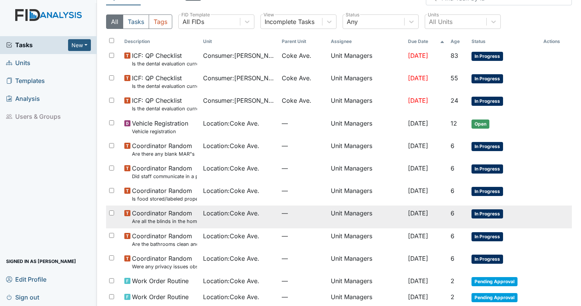
scroll to position [87, 0]
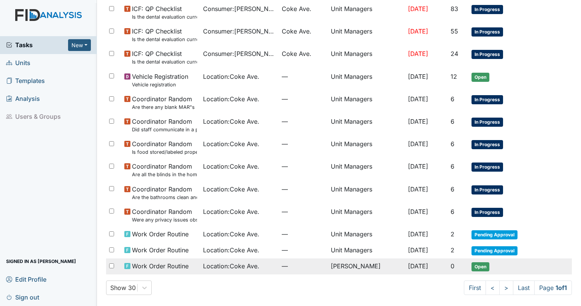
click at [408, 262] on span "[DATE]" at bounding box center [418, 266] width 20 height 8
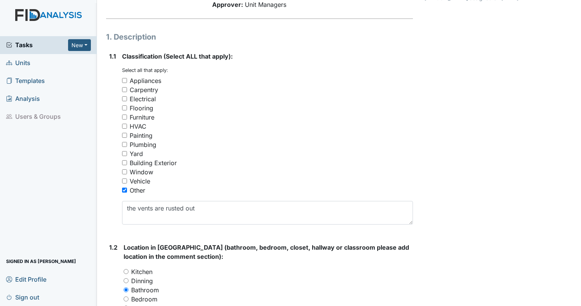
scroll to position [114, 0]
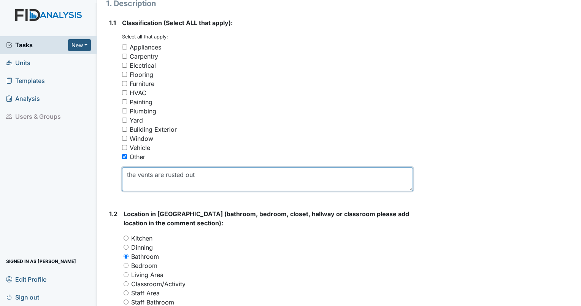
click at [224, 174] on textarea "the vents are rusted out" at bounding box center [267, 179] width 291 height 24
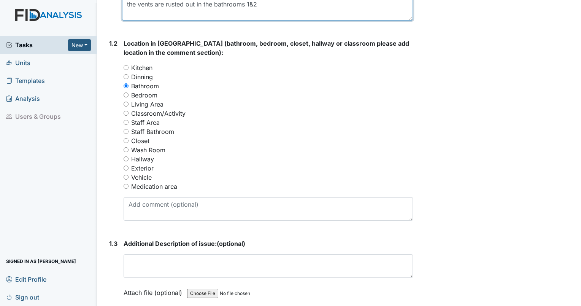
scroll to position [209, 0]
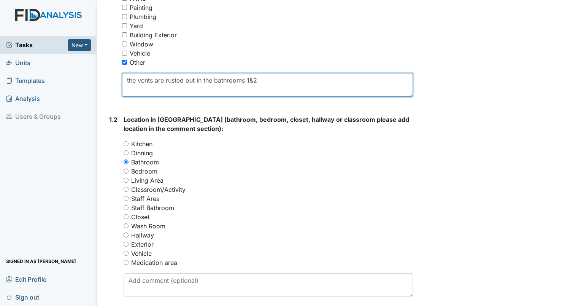
drag, startPoint x: 125, startPoint y: 76, endPoint x: 278, endPoint y: 97, distance: 154.0
click at [278, 97] on form "Classification (Select ALL that apply): You must select one or more of the belo…" at bounding box center [267, 13] width 291 height 179
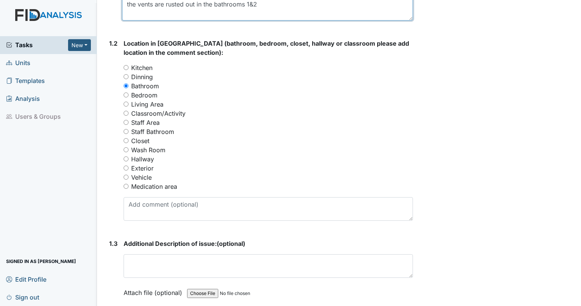
scroll to position [399, 0]
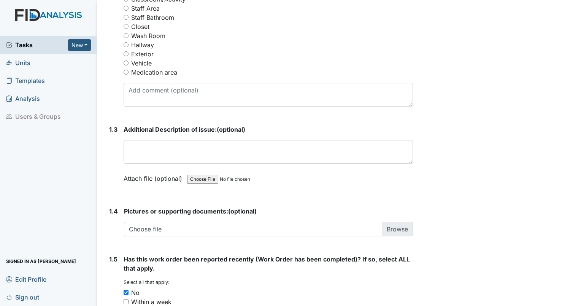
type textarea "the vents are rusted out in the bathrooms 1&2"
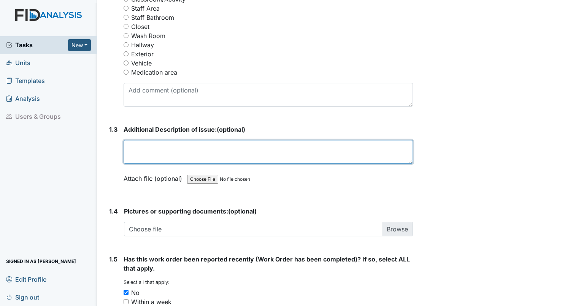
paste textarea "the vents are rusted out in the bathrooms 1&2"
type textarea "the vents are rusted out in the bathrooms 1&2"
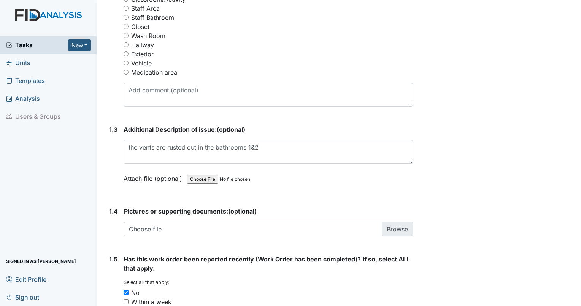
click at [462, 163] on div "Archive Task × Are you sure you want to archive this task? It will appear as in…" at bounding box center [498, 10] width 159 height 807
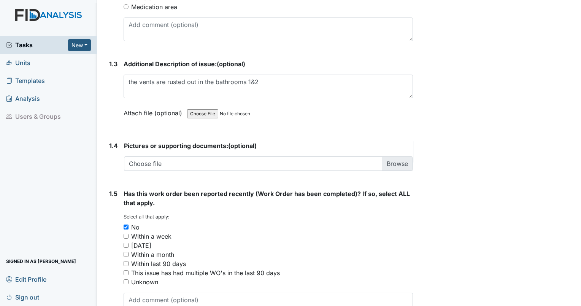
scroll to position [512, 0]
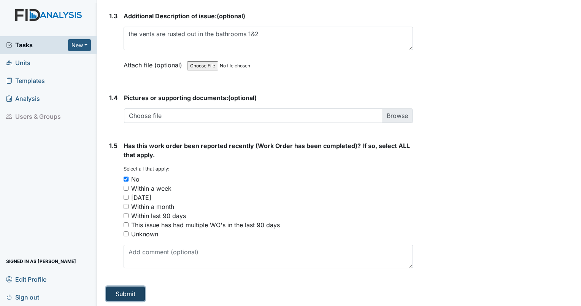
click at [131, 294] on button "Submit" at bounding box center [125, 294] width 39 height 14
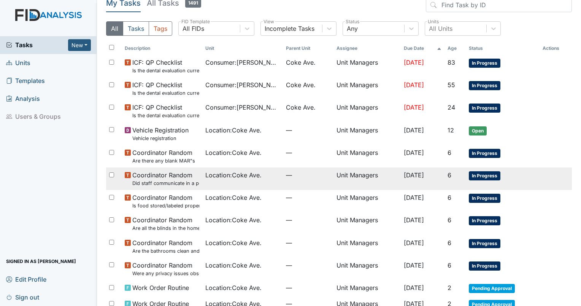
scroll to position [72, 0]
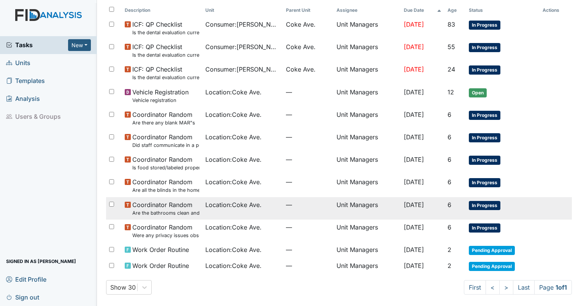
click at [426, 214] on td "[DATE]" at bounding box center [423, 208] width 44 height 22
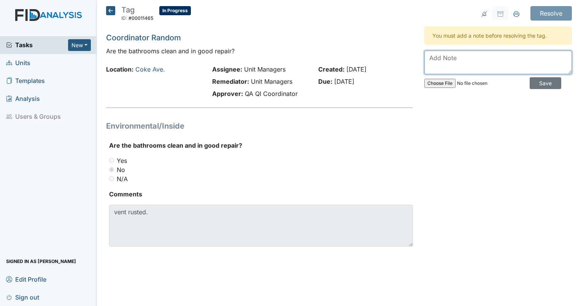
click at [431, 59] on textarea at bounding box center [499, 63] width 148 height 24
type textarea "work order was put in 10/13/2025"
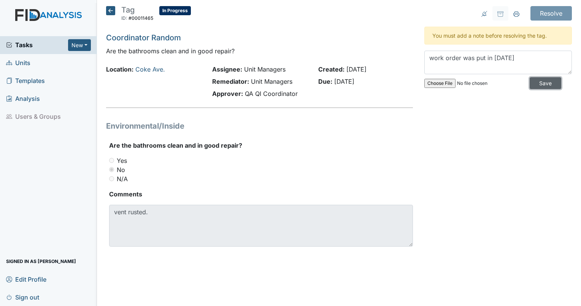
click at [547, 82] on input "Save" at bounding box center [546, 83] width 32 height 12
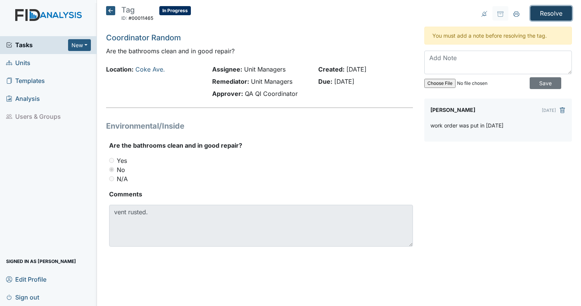
click at [541, 13] on input "Resolve" at bounding box center [551, 13] width 41 height 14
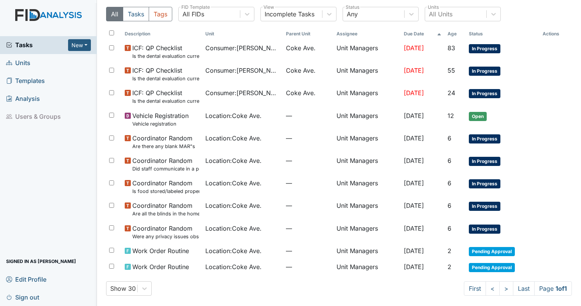
scroll to position [49, 0]
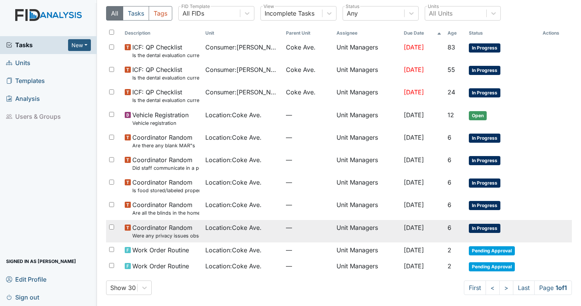
click at [454, 226] on td "6" at bounding box center [456, 231] width 22 height 22
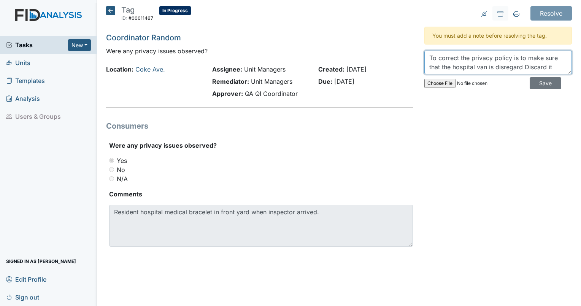
click at [522, 68] on textarea "To correct the privacy policy is to make sure that the hospital van is disregar…" at bounding box center [499, 63] width 148 height 24
click at [528, 66] on textarea "To correct the privacy policy is to make sure that the hospital van is Discard …" at bounding box center [499, 63] width 148 height 24
click at [489, 65] on textarea "To correct the privacy policy is to make sure that the hospital van is Discard …" at bounding box center [499, 63] width 148 height 24
type textarea "To correct the privacy policy is to make sure that the hospital bracelet is Dis…"
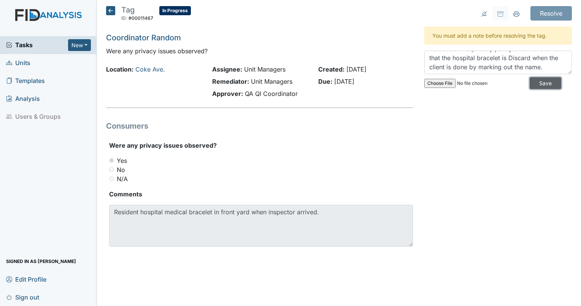
click at [538, 80] on input "Save" at bounding box center [546, 83] width 32 height 12
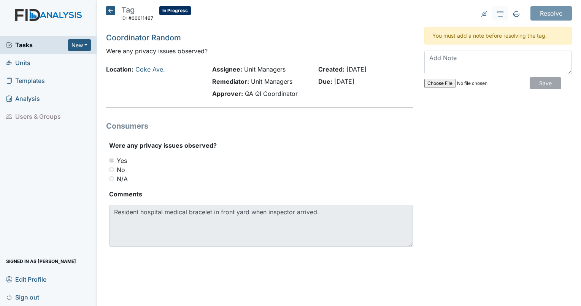
scroll to position [0, 0]
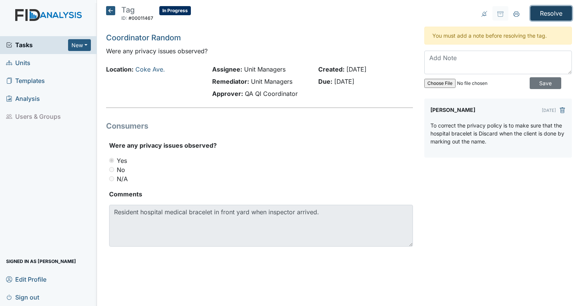
click at [559, 13] on input "Resolve" at bounding box center [551, 13] width 41 height 14
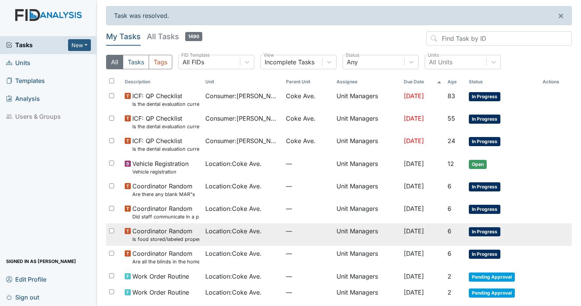
click at [420, 236] on td "[DATE]" at bounding box center [423, 234] width 44 height 22
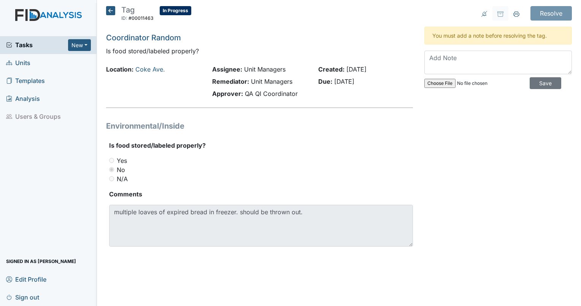
click at [110, 13] on icon at bounding box center [110, 10] width 9 height 9
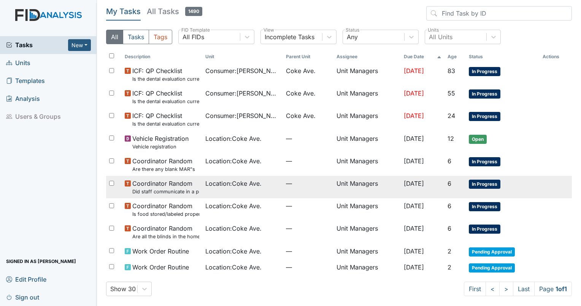
click at [361, 193] on td "Unit Managers" at bounding box center [367, 187] width 67 height 22
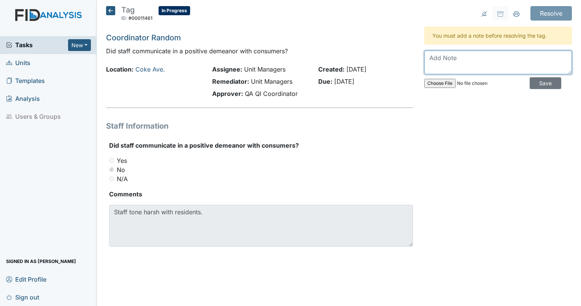
click at [436, 59] on textarea at bounding box center [499, 63] width 148 height 24
type textarea "the staff received a negative perform"
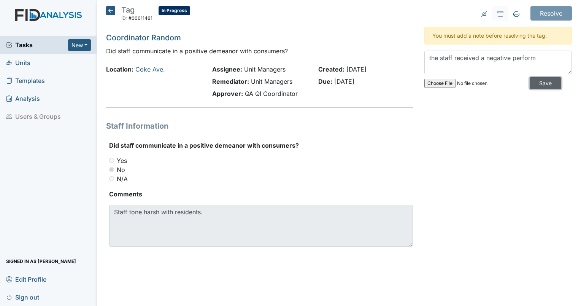
click at [545, 84] on input "Save" at bounding box center [546, 83] width 32 height 12
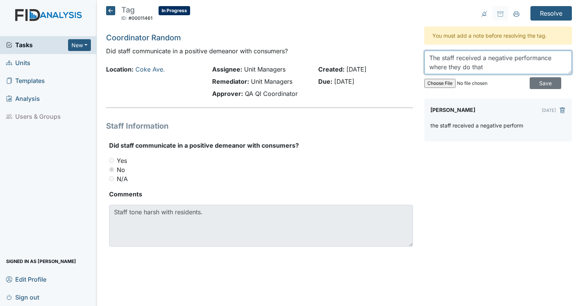
click at [492, 66] on textarea "The staff received a negative performance where they do that" at bounding box center [499, 63] width 148 height 24
type textarea "The staff received a negative performance."
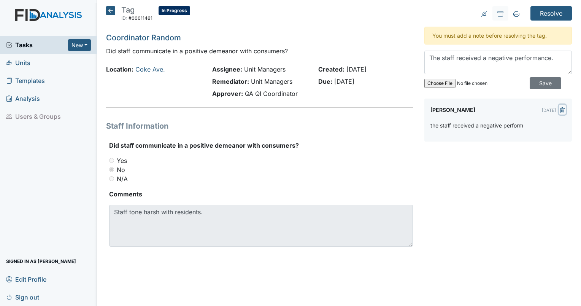
click at [560, 107] on icon "submit" at bounding box center [563, 110] width 6 height 6
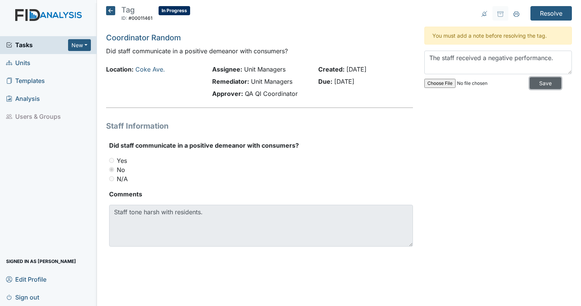
click at [538, 81] on input "Save" at bounding box center [546, 83] width 32 height 12
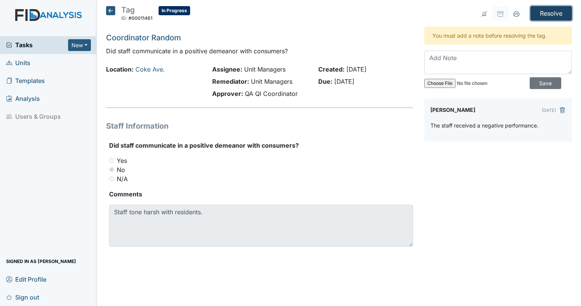
click at [542, 14] on input "Resolve" at bounding box center [551, 13] width 41 height 14
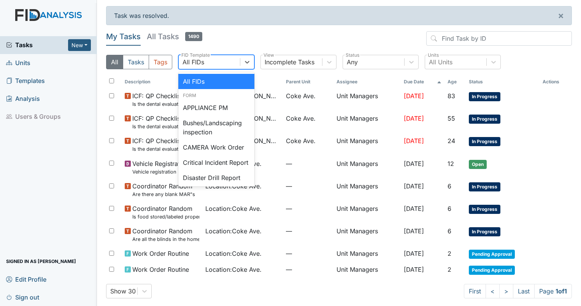
click at [192, 57] on div "All FIDs" at bounding box center [194, 61] width 22 height 9
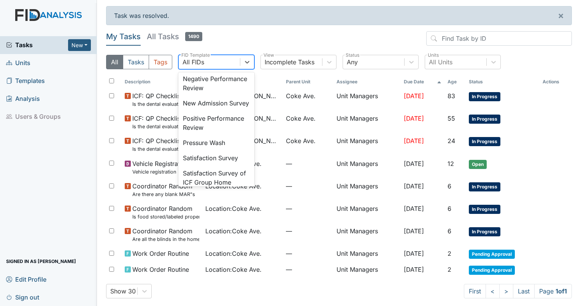
scroll to position [228, 0]
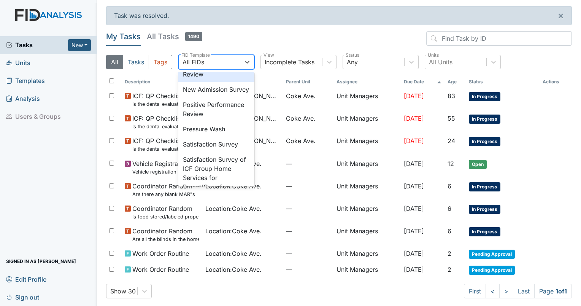
click at [213, 80] on div "Negative Performance Review" at bounding box center [216, 69] width 76 height 24
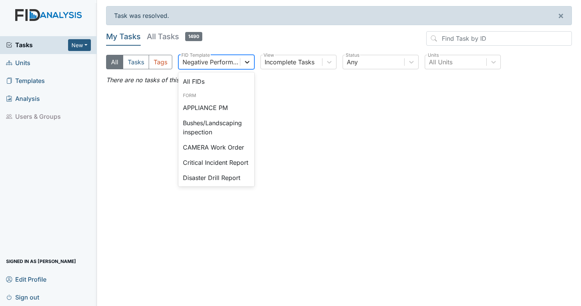
click at [245, 62] on icon at bounding box center [248, 62] width 8 height 8
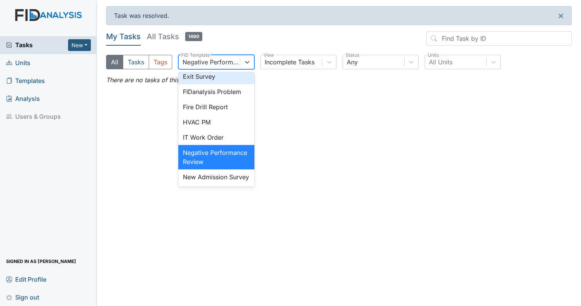
click at [278, 121] on main "Task was resolved. × My Tasks All Tasks 1490 All Tasks Tags option Negative Per…" at bounding box center [339, 153] width 484 height 306
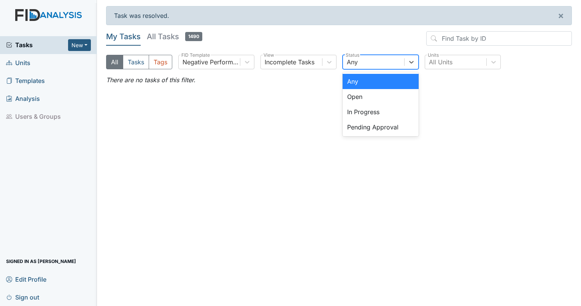
click at [349, 60] on div "Any" at bounding box center [352, 61] width 11 height 9
click at [306, 62] on div "Incomplete Tasks" at bounding box center [290, 61] width 50 height 9
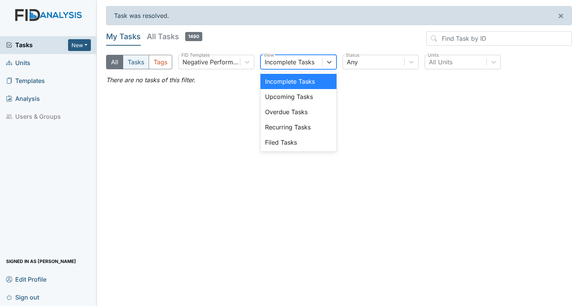
click at [134, 66] on button "Tasks" at bounding box center [136, 62] width 26 height 14
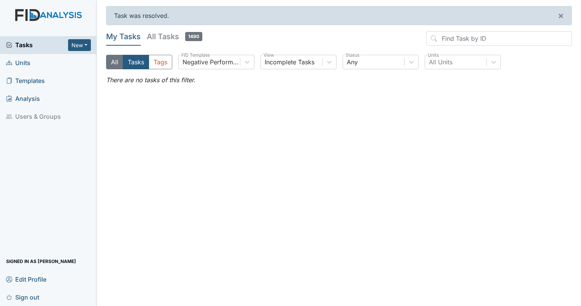
click at [113, 67] on button "All" at bounding box center [114, 62] width 17 height 14
click at [30, 60] on span "Units" at bounding box center [18, 63] width 24 height 12
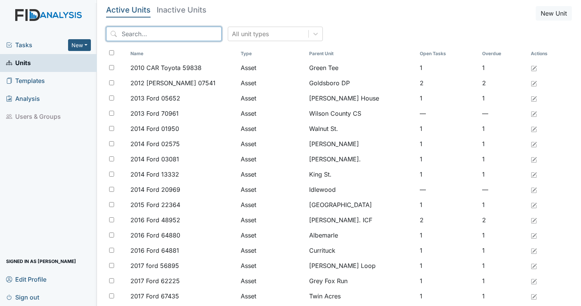
click at [170, 37] on input "search" at bounding box center [164, 34] width 116 height 14
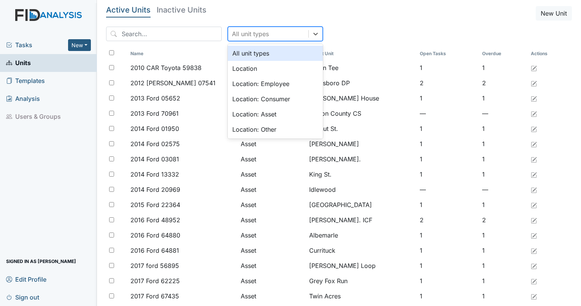
click at [253, 34] on div "All unit types" at bounding box center [250, 33] width 37 height 9
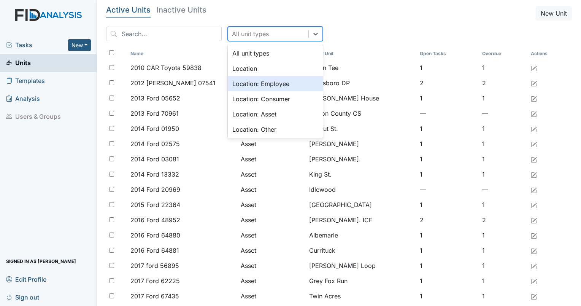
click at [251, 82] on div "Location: Employee" at bounding box center [275, 83] width 95 height 15
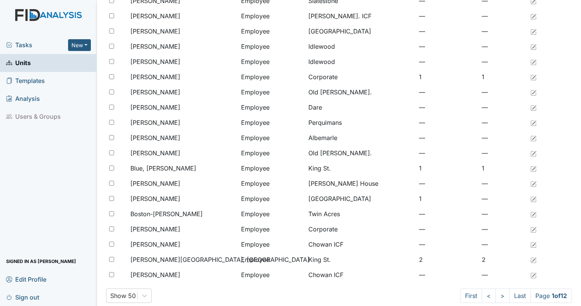
scroll to position [548, 0]
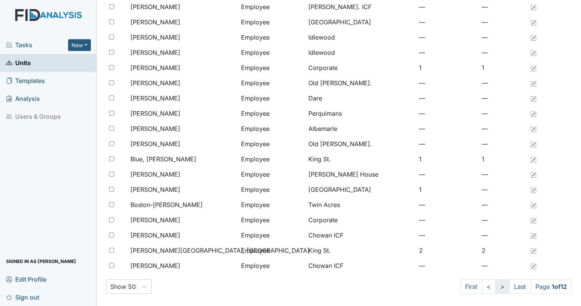
click at [496, 285] on link ">" at bounding box center [503, 286] width 14 height 14
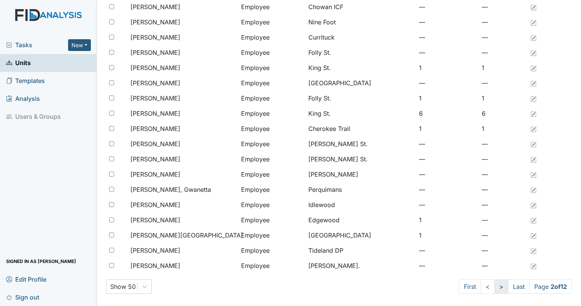
click at [495, 289] on link ">" at bounding box center [502, 286] width 14 height 14
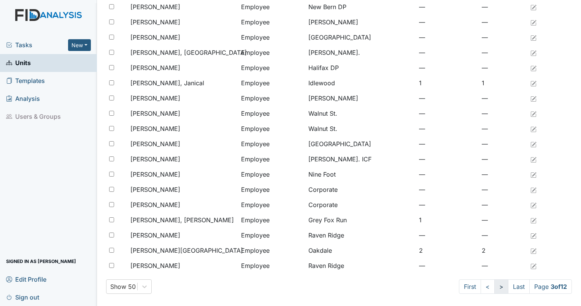
click at [495, 289] on link ">" at bounding box center [502, 286] width 14 height 14
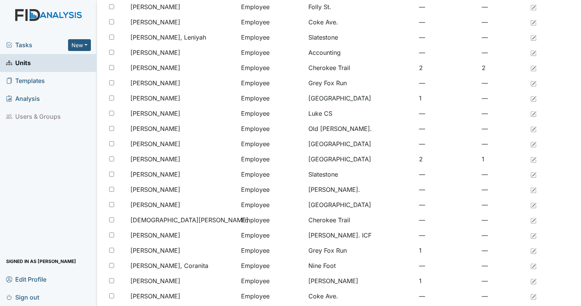
scroll to position [53, 0]
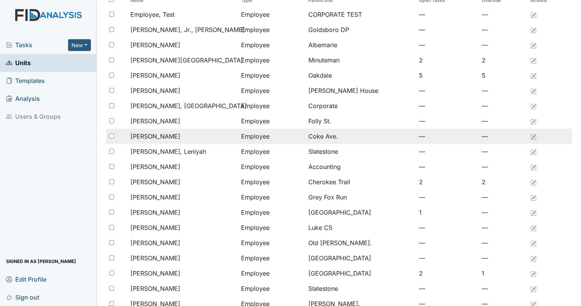
click at [194, 135] on div "Felton, Chanda" at bounding box center [183, 136] width 105 height 9
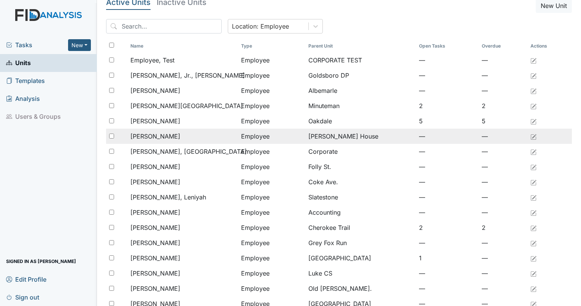
scroll to position [0, 0]
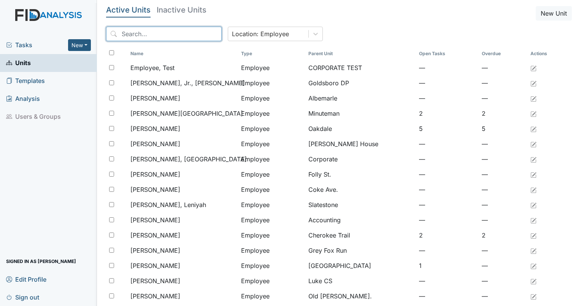
click at [164, 31] on input "search" at bounding box center [164, 34] width 116 height 14
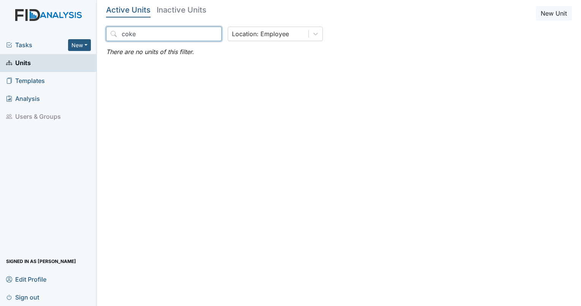
type input "coke"
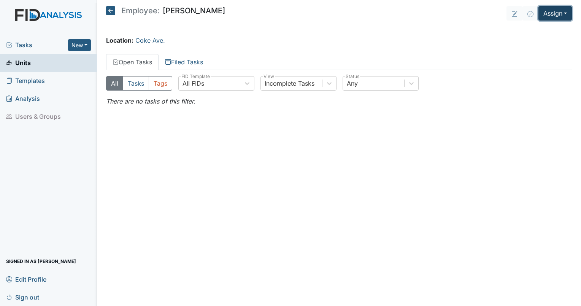
click at [550, 12] on button "Assign" at bounding box center [555, 13] width 33 height 14
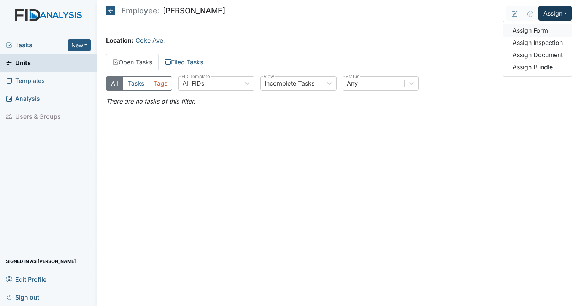
click at [538, 27] on link "Assign Form" at bounding box center [538, 30] width 68 height 12
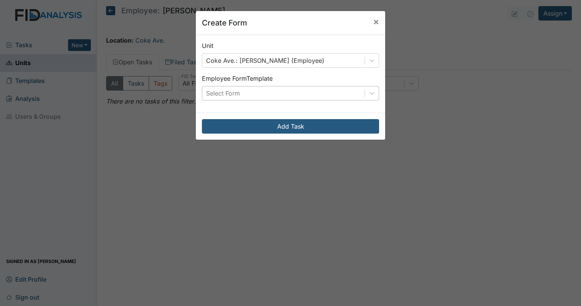
click at [277, 93] on div "Select Form" at bounding box center [283, 93] width 162 height 14
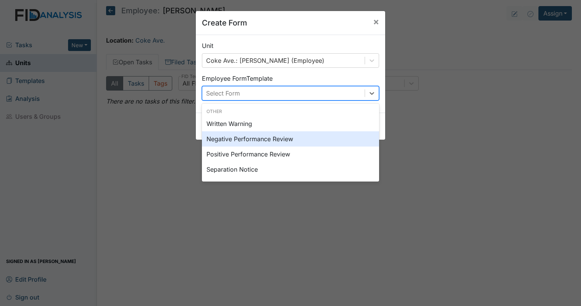
click at [273, 137] on div "Negative Performance Review" at bounding box center [290, 138] width 177 height 15
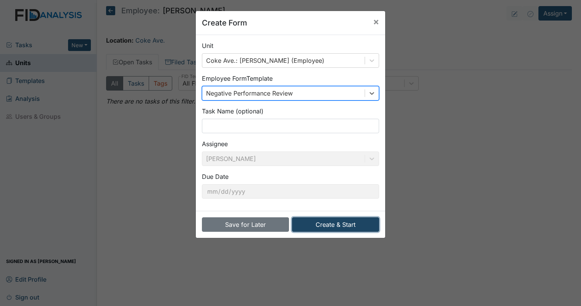
click at [339, 224] on button "Create & Start" at bounding box center [335, 224] width 87 height 14
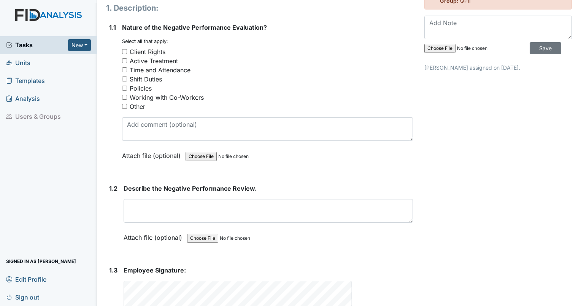
scroll to position [114, 0]
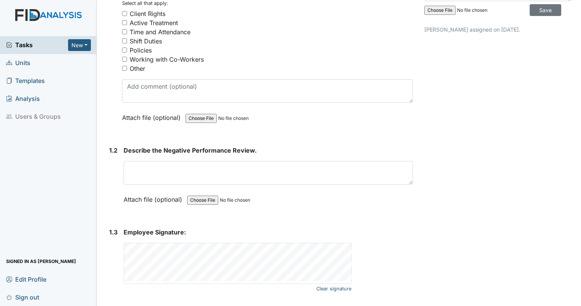
click at [123, 50] on input "Policies" at bounding box center [124, 50] width 5 height 5
checkbox input "true"
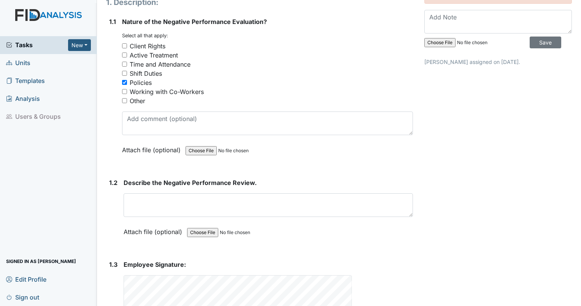
scroll to position [0, 0]
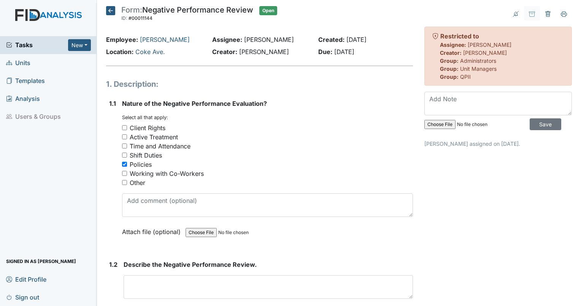
click at [110, 10] on icon at bounding box center [110, 10] width 9 height 9
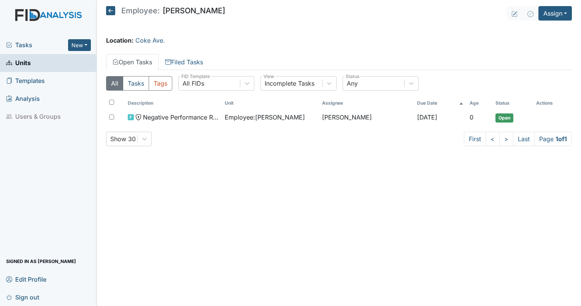
click at [109, 12] on icon at bounding box center [110, 10] width 9 height 9
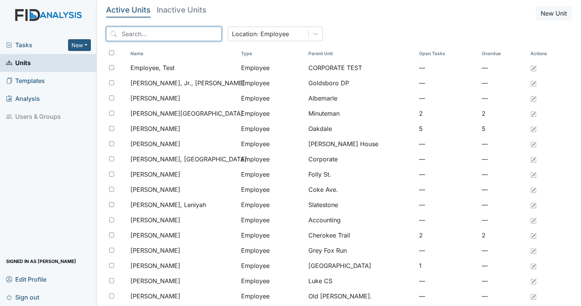
click at [138, 35] on input "search" at bounding box center [164, 34] width 116 height 14
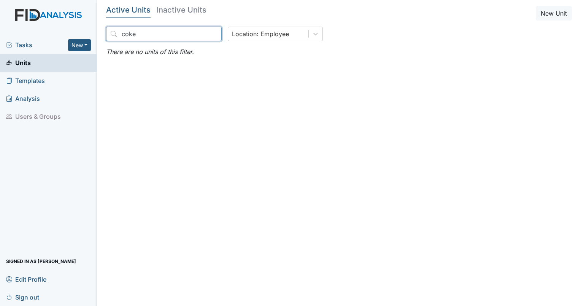
type input "coke"
click at [49, 43] on span "Tasks" at bounding box center [37, 44] width 62 height 9
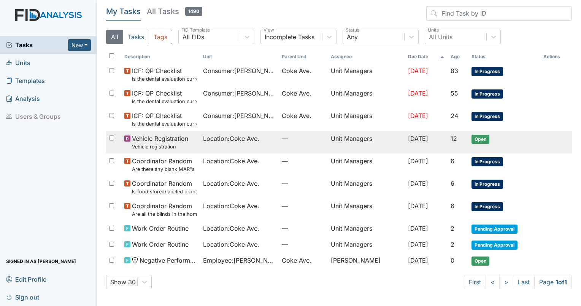
click at [363, 132] on td "Unit Managers" at bounding box center [366, 142] width 77 height 22
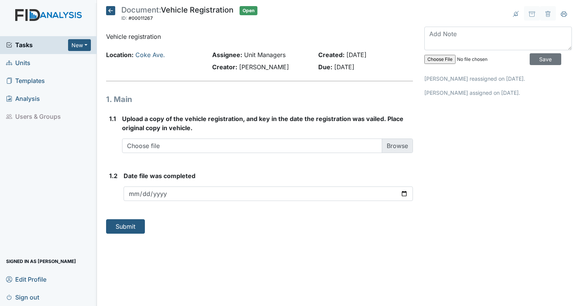
click at [110, 7] on icon at bounding box center [110, 10] width 9 height 9
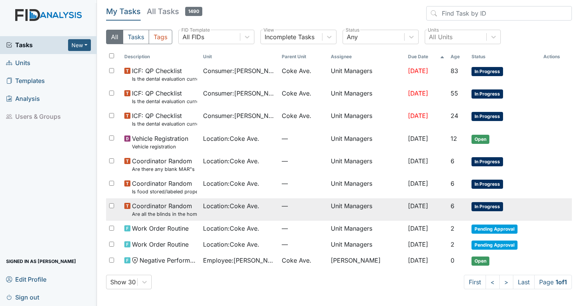
click at [424, 212] on td "[DATE]" at bounding box center [426, 209] width 43 height 22
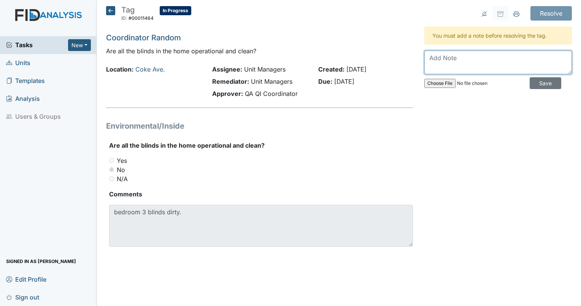
click at [440, 59] on textarea at bounding box center [499, 63] width 148 height 24
drag, startPoint x: 444, startPoint y: 56, endPoint x: 462, endPoint y: 63, distance: 19.2
click at [445, 56] on textarea "Don't include so make sure that all blinds are clean" at bounding box center [499, 63] width 148 height 24
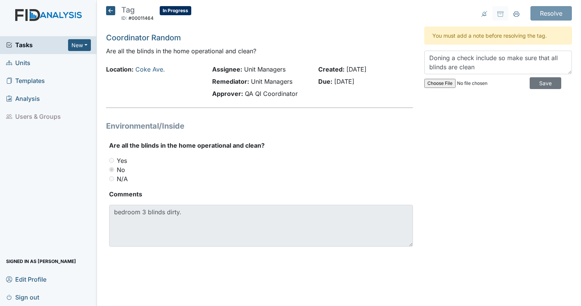
click at [473, 149] on div "Resolve Archive Task × Are you sure you want to archive this task? It will appe…" at bounding box center [498, 135] width 159 height 259
drag, startPoint x: 439, startPoint y: 58, endPoint x: 447, endPoint y: 58, distance: 8.0
click at [494, 56] on textarea "Doing a check include so make sure that all blinds are clean" at bounding box center [499, 63] width 148 height 24
click at [487, 56] on textarea "Doing a check once so make sure that all blinds are clean" at bounding box center [499, 63] width 148 height 24
click at [497, 49] on div "You must add a note before resolving the tag. Doing a check once one a weekso m…" at bounding box center [499, 60] width 148 height 66
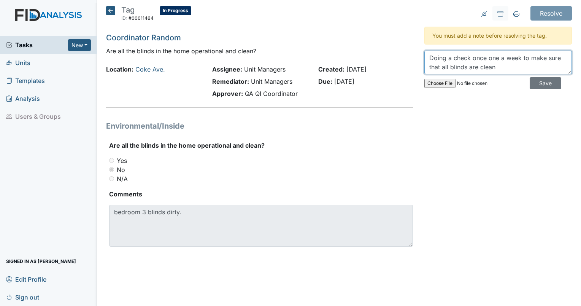
click at [499, 66] on textarea "Doing a check once one a week to make sure that all blinds are clean" at bounding box center [499, 63] width 148 height 24
click at [486, 56] on textarea "Doing a check once one a week to make sure that all blinds are clean." at bounding box center [499, 63] width 148 height 24
click at [535, 103] on div "Resolve Archive Task × Are you sure you want to archive this task? It will appe…" at bounding box center [498, 135] width 159 height 259
click at [500, 58] on textarea "Doing a check twice one a week to make sure that all blinds are clean." at bounding box center [499, 63] width 148 height 24
type textarea "Doing a check twice a week to make sure that all blinds are clean."
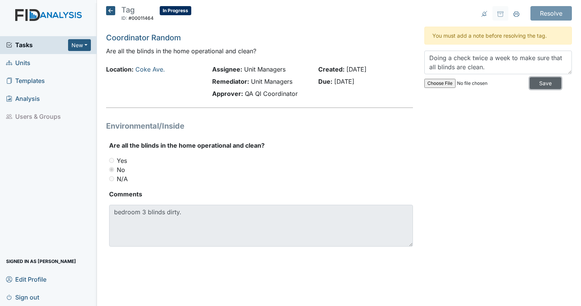
click at [540, 87] on input "Save" at bounding box center [546, 83] width 32 height 12
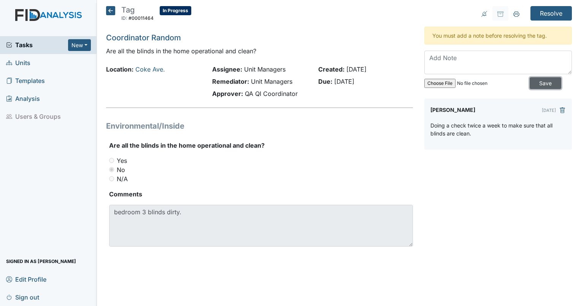
click at [540, 84] on input "Save" at bounding box center [546, 83] width 32 height 12
click at [556, 10] on input "Resolve" at bounding box center [551, 13] width 41 height 14
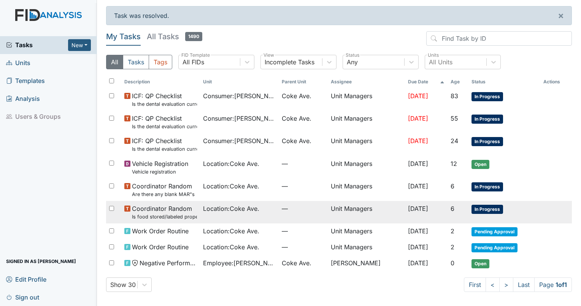
click at [485, 209] on span "In Progress" at bounding box center [488, 209] width 32 height 9
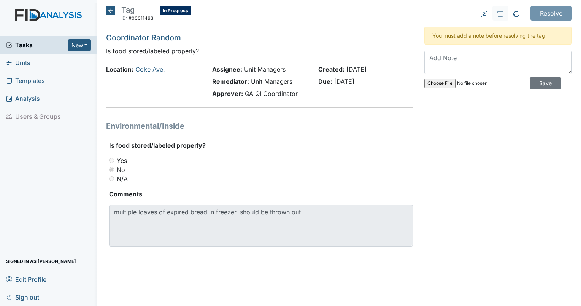
click at [464, 172] on div "Resolve Archive Task × Are you sure you want to archive this task? It will appe…" at bounding box center [498, 135] width 159 height 259
click at [444, 61] on textarea at bounding box center [499, 63] width 148 height 24
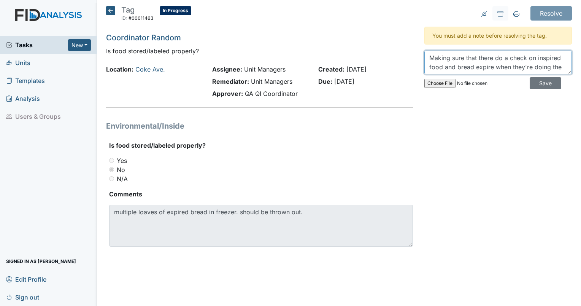
click at [546, 56] on textarea "Making sure that there do a check on inspired food and bread expire when they'r…" at bounding box center [499, 63] width 148 height 24
click at [492, 58] on textarea "Making sure that there do a check on expired food and bread expire when they're…" at bounding box center [499, 63] width 148 height 24
click at [493, 57] on textarea "Making sure that there do a check on expired food and bread expire when they're…" at bounding box center [499, 63] width 148 height 24
click at [517, 68] on textarea "Making sure that 3rd shift do a check on expired food and bread expire when the…" at bounding box center [499, 63] width 148 height 24
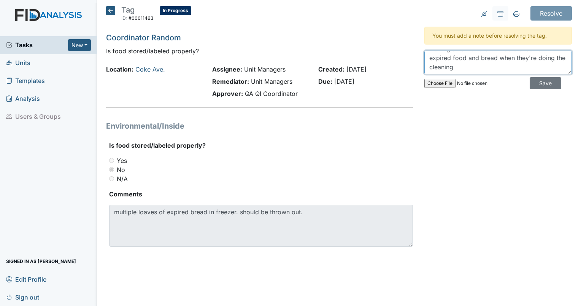
drag, startPoint x: 474, startPoint y: 68, endPoint x: 478, endPoint y: 66, distance: 4.6
click at [476, 67] on textarea "Making sure that 3rd shift do a check on expired food and bread when they're do…" at bounding box center [499, 63] width 148 height 24
click at [449, 70] on textarea "Making sure that 3rd shift do a check on expired food and bread when they're do…" at bounding box center [499, 63] width 148 height 24
type textarea "Making sure that 3rd shift do a check on expired food and bread when they're do…"
click at [538, 81] on input "Save" at bounding box center [546, 83] width 32 height 12
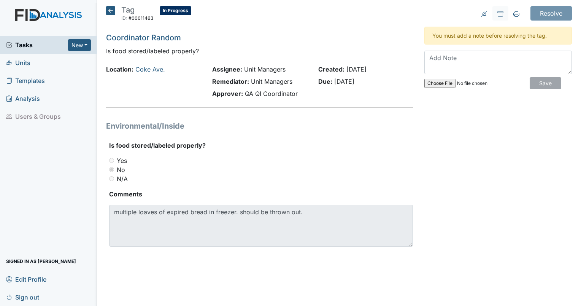
scroll to position [0, 0]
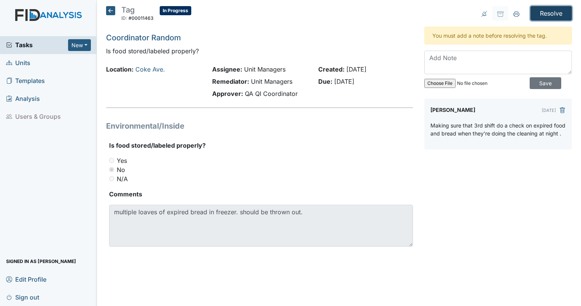
click at [551, 12] on input "Resolve" at bounding box center [551, 13] width 41 height 14
